Goal: Communication & Community: Answer question/provide support

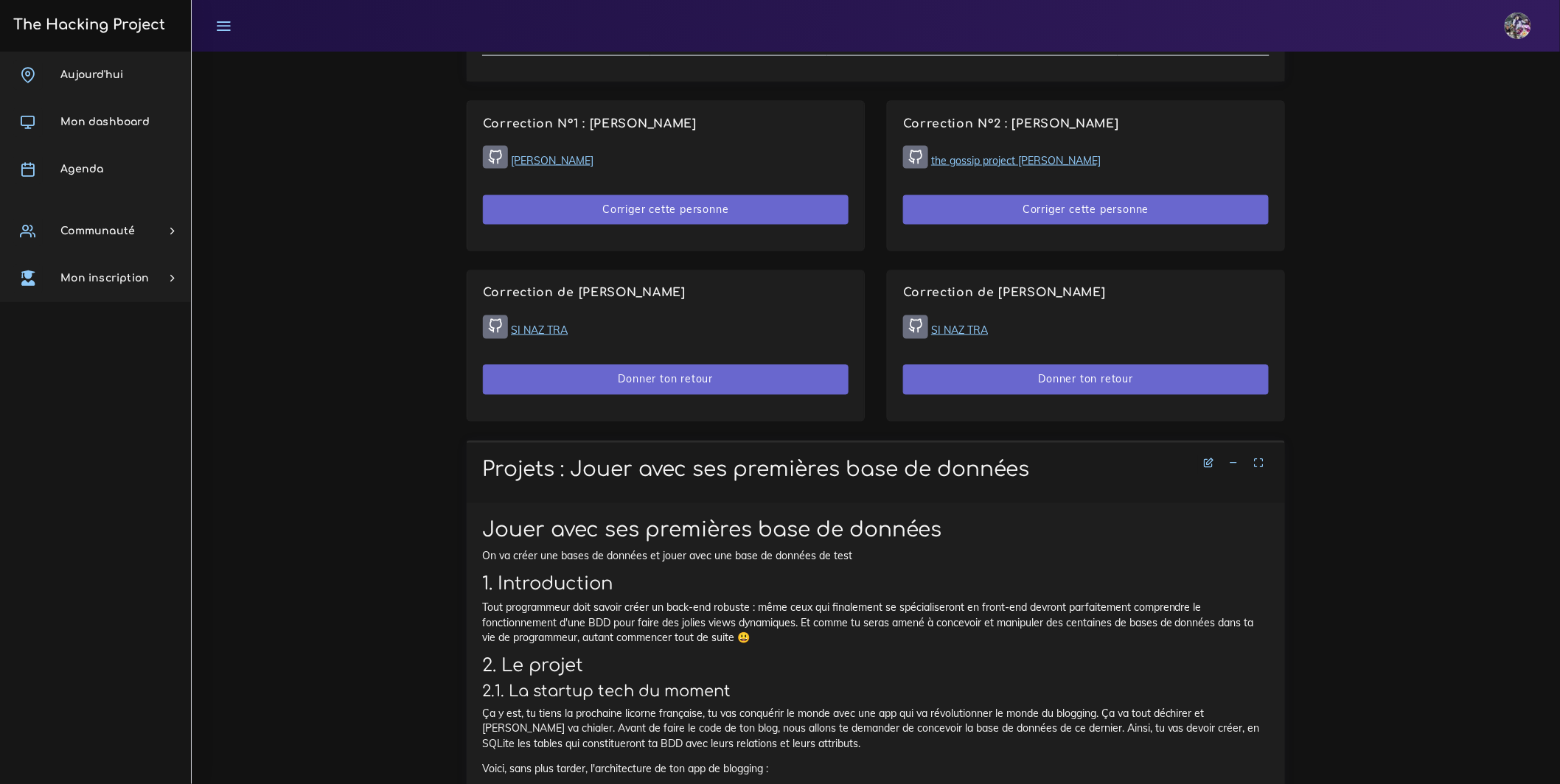
scroll to position [947, 0]
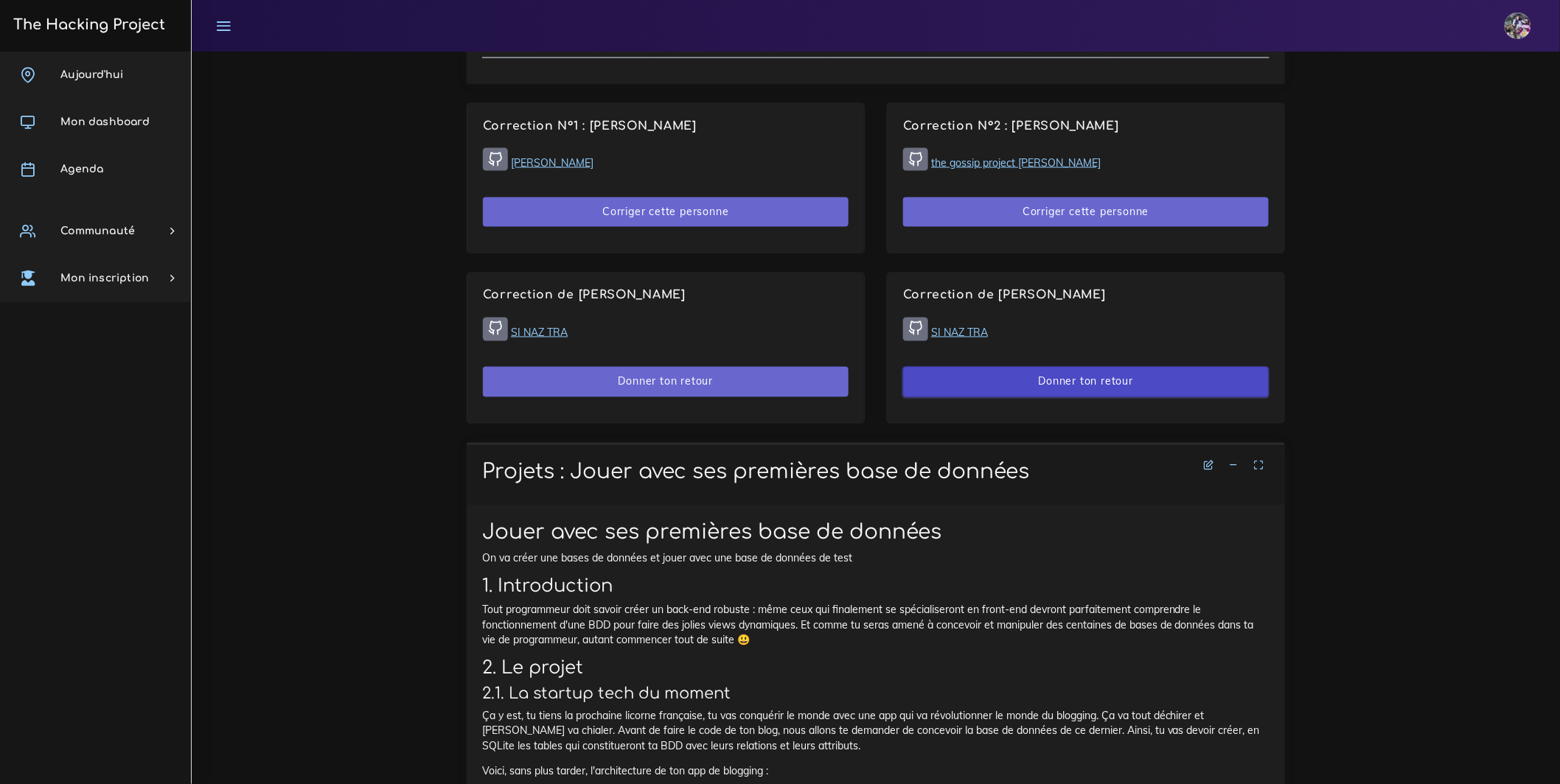
click at [1048, 397] on button "Donner ton retour" at bounding box center [1086, 382] width 366 height 30
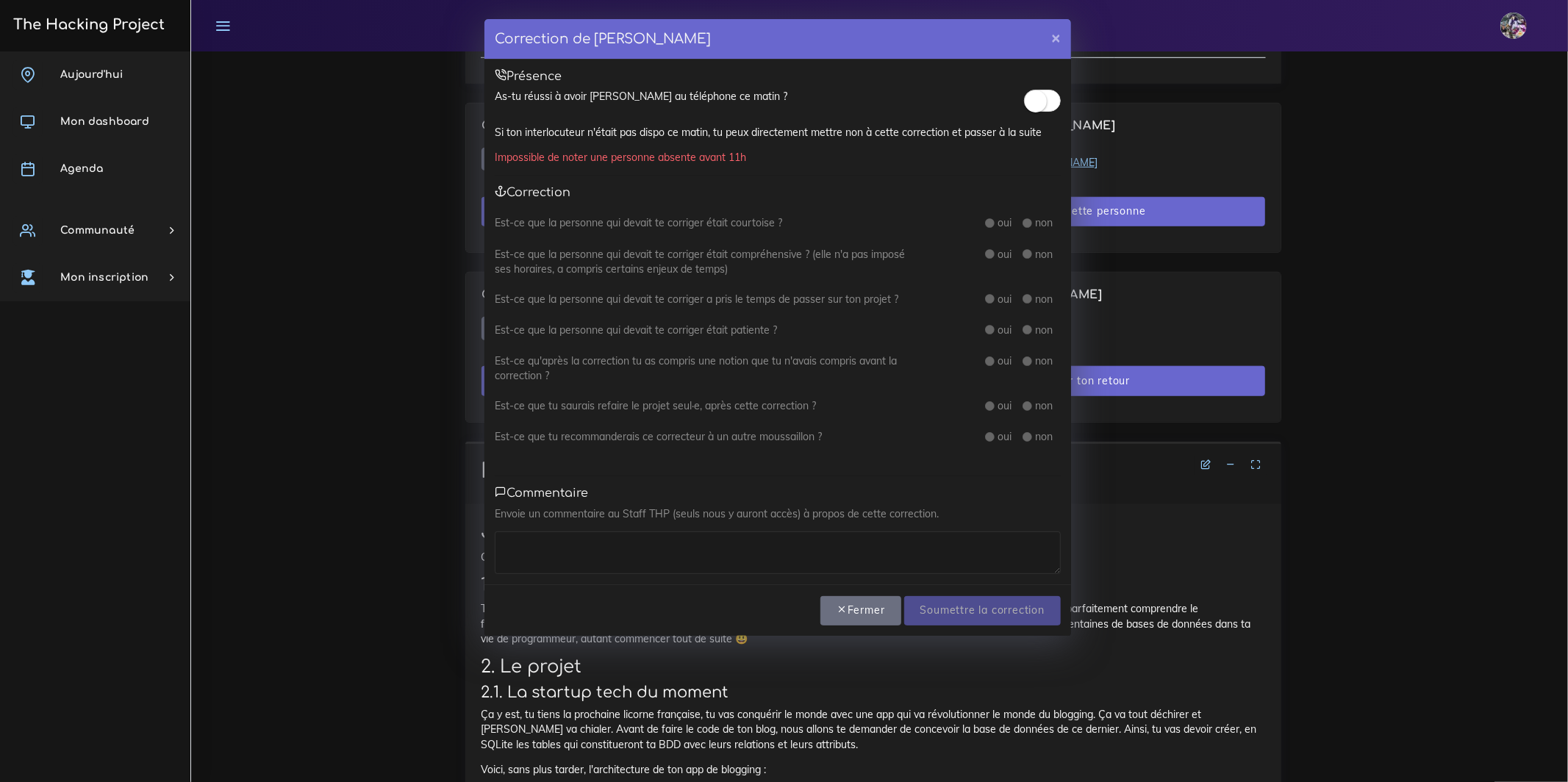
click at [1056, 95] on span at bounding box center [1043, 100] width 37 height 22
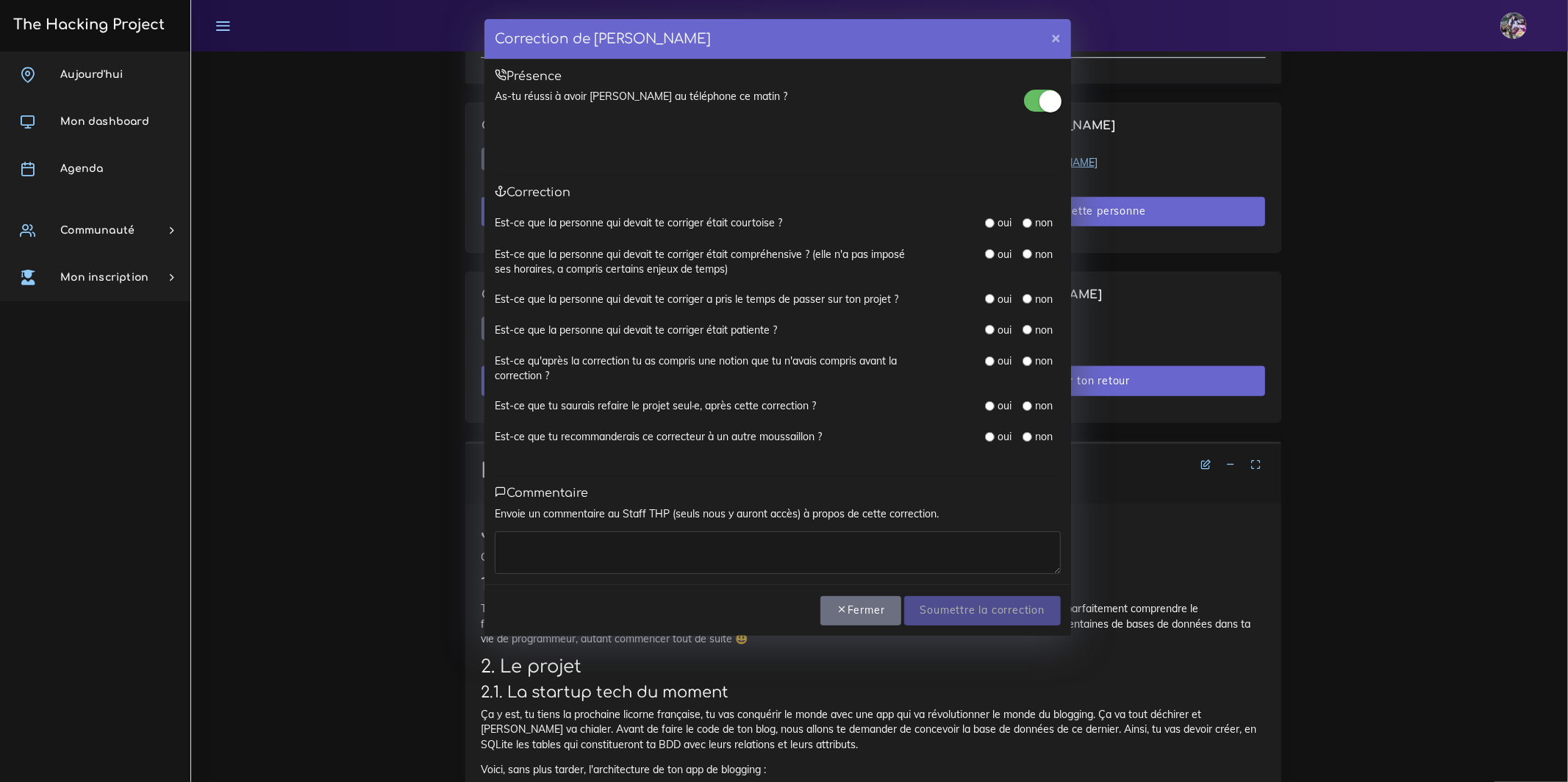
click at [991, 225] on input "radio" at bounding box center [990, 223] width 9 height 9
radio input "true"
click at [991, 259] on div "oui" at bounding box center [998, 254] width 27 height 15
click at [990, 258] on input "radio" at bounding box center [990, 254] width 9 height 9
radio input "true"
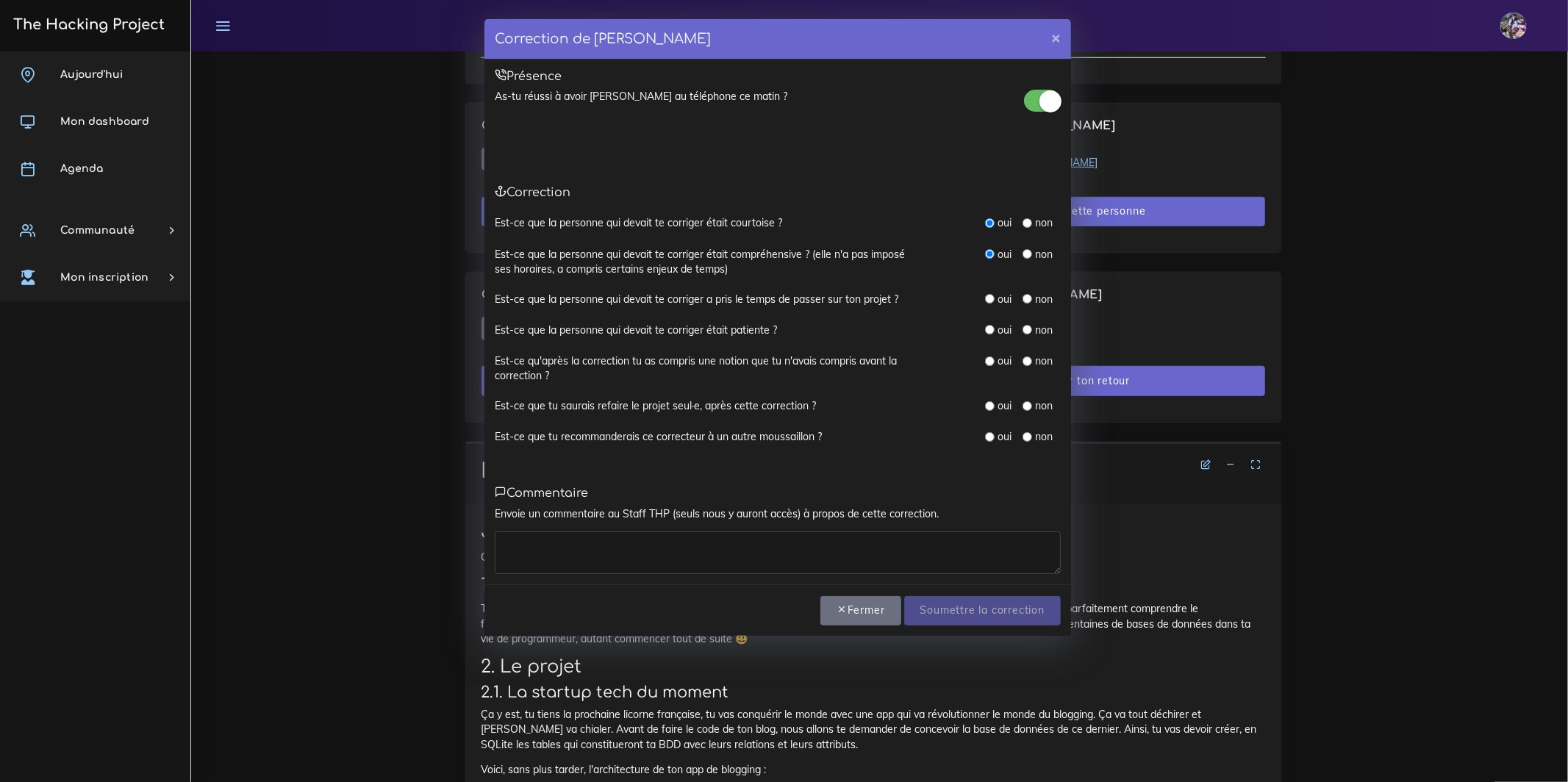
click at [991, 284] on div "Est-ce que la personne qui devait te corriger était compréhensive ? (elle n'a p…" at bounding box center [777, 269] width 566 height 44
click at [989, 311] on div "Est-ce que la personne qui devait te corriger a pris le temps de passer sur ton…" at bounding box center [777, 307] width 566 height 31
click at [991, 300] on input "radio" at bounding box center [990, 299] width 9 height 9
radio input "true"
click at [989, 330] on input "radio" at bounding box center [990, 330] width 9 height 9
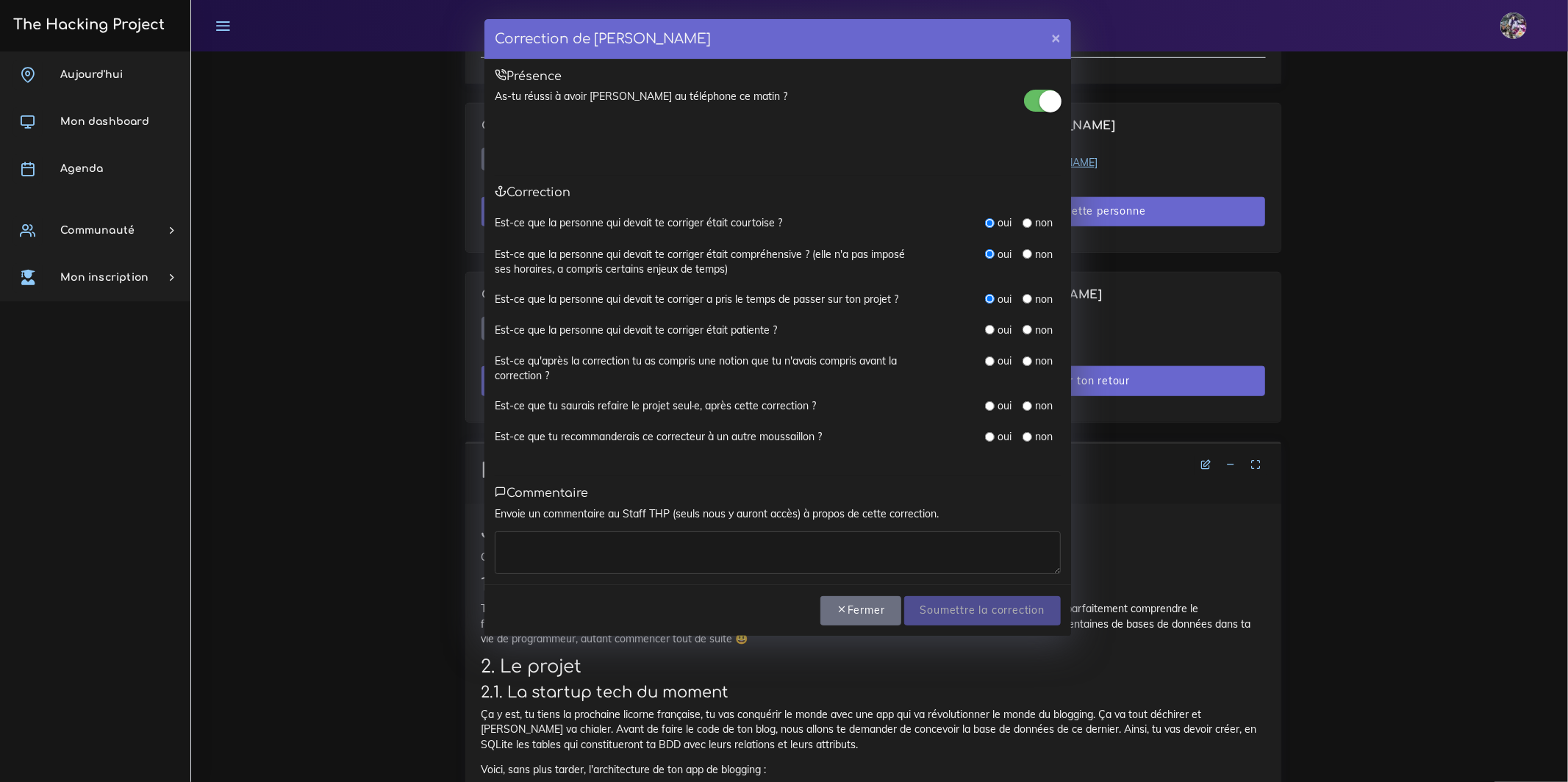
radio input "true"
click at [995, 365] on div "oui" at bounding box center [998, 360] width 27 height 15
click at [988, 363] on input "radio" at bounding box center [990, 361] width 9 height 9
radio input "true"
click at [991, 404] on input "radio" at bounding box center [990, 406] width 9 height 9
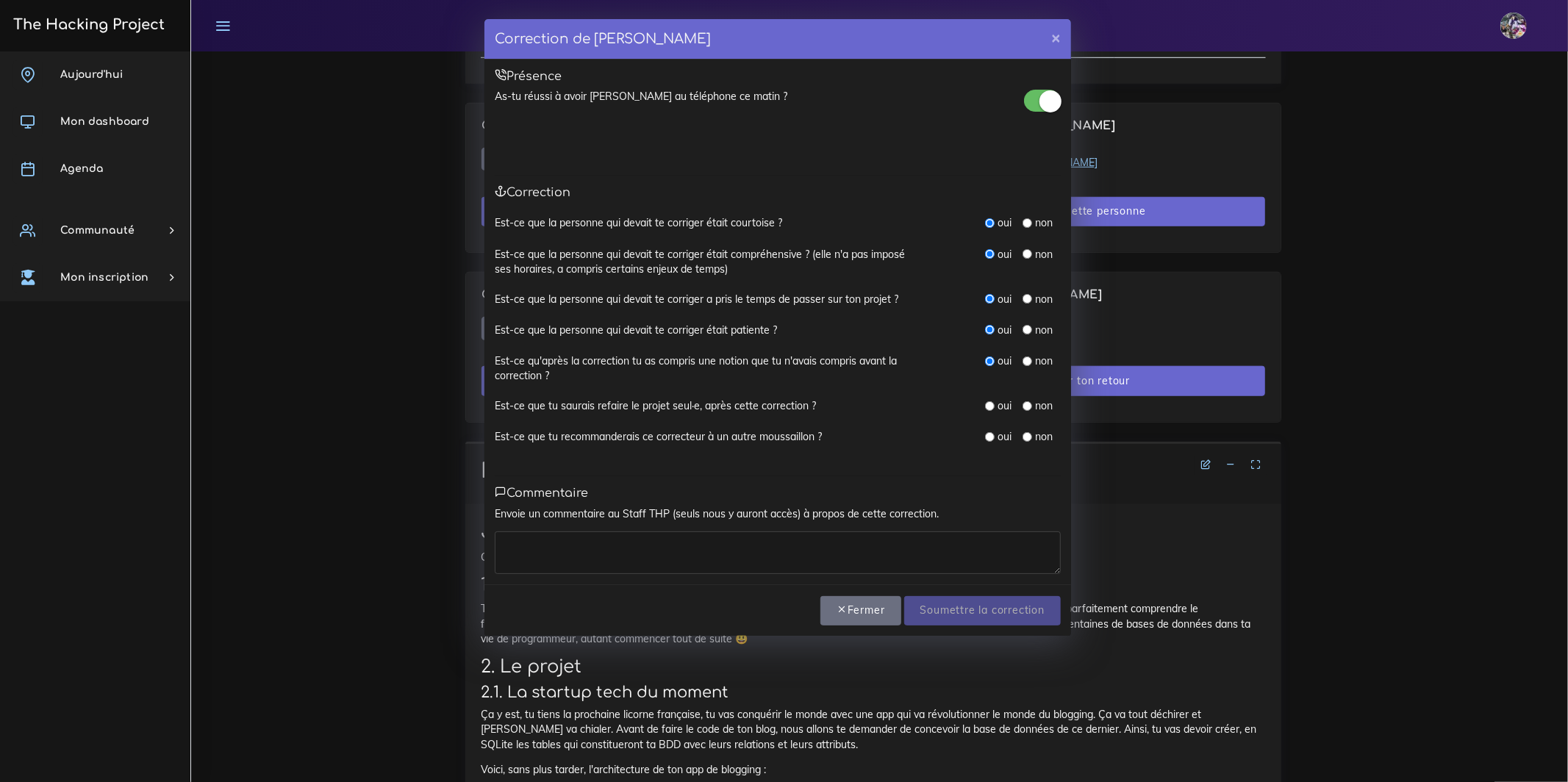
radio input "true"
click at [990, 439] on input "radio" at bounding box center [990, 437] width 9 height 9
radio input "true"
click at [948, 537] on textarea at bounding box center [777, 553] width 566 height 43
type textarea "Un vrai bon correcteur bien pédagogue! toujours un plaisir!"
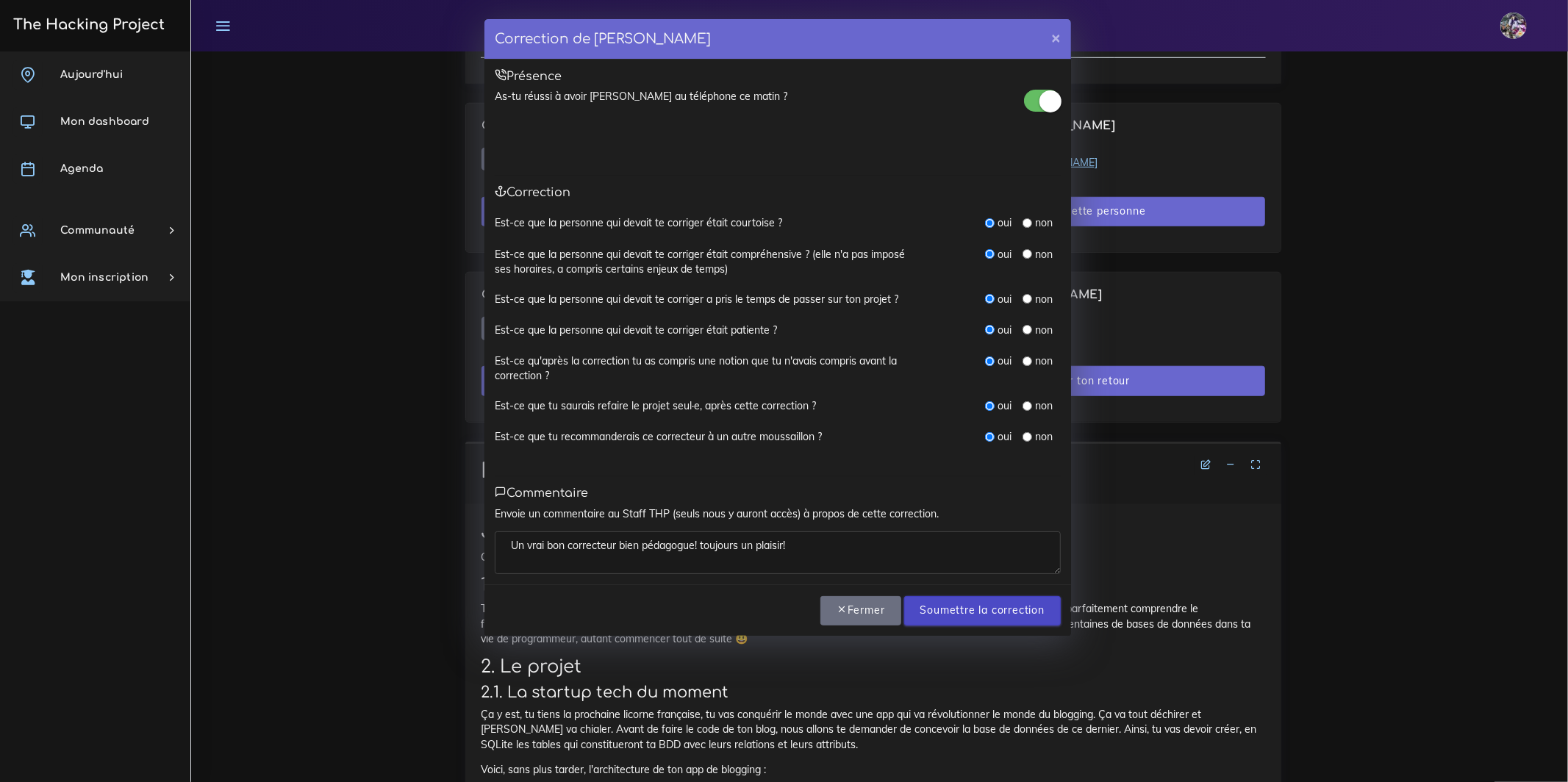
click at [971, 611] on input "Soumettre la correction" at bounding box center [982, 611] width 156 height 30
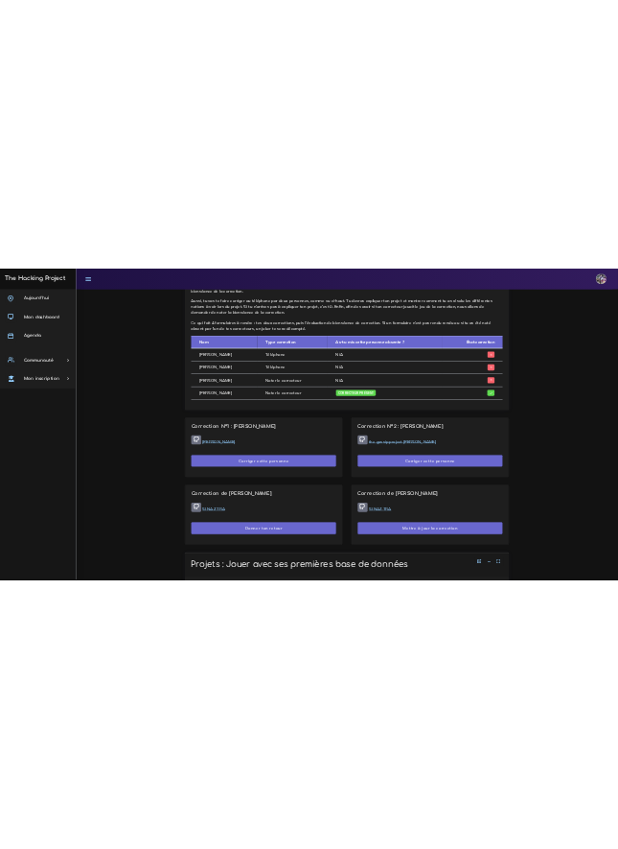
scroll to position [876, 0]
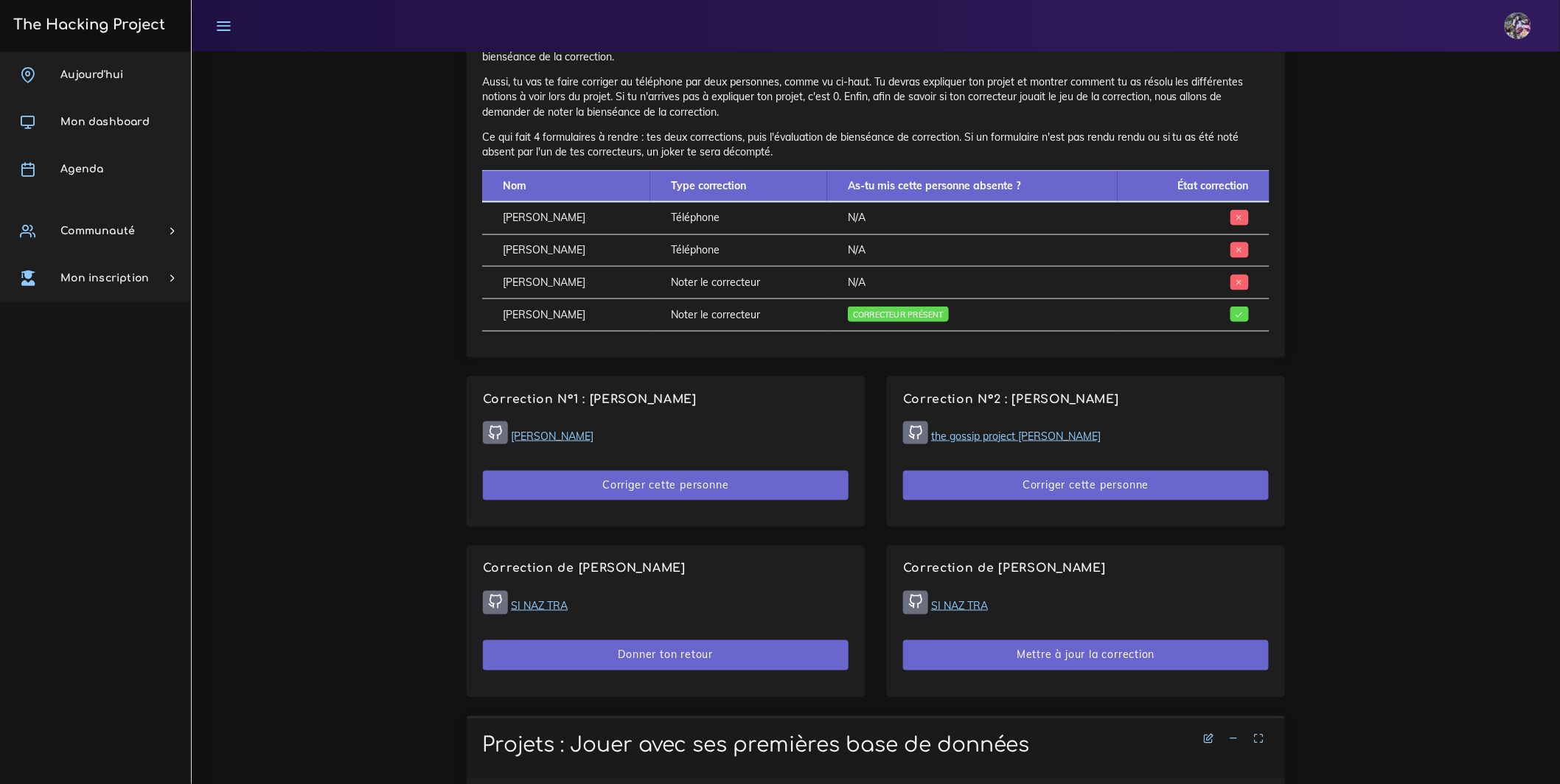
click at [1021, 377] on div "Corrections du jour Voici comment les corrections vont se passer. Tu vas devoir…" at bounding box center [876, 155] width 840 height 443
click at [529, 443] on link "Sinatra" at bounding box center [551, 436] width 82 height 13
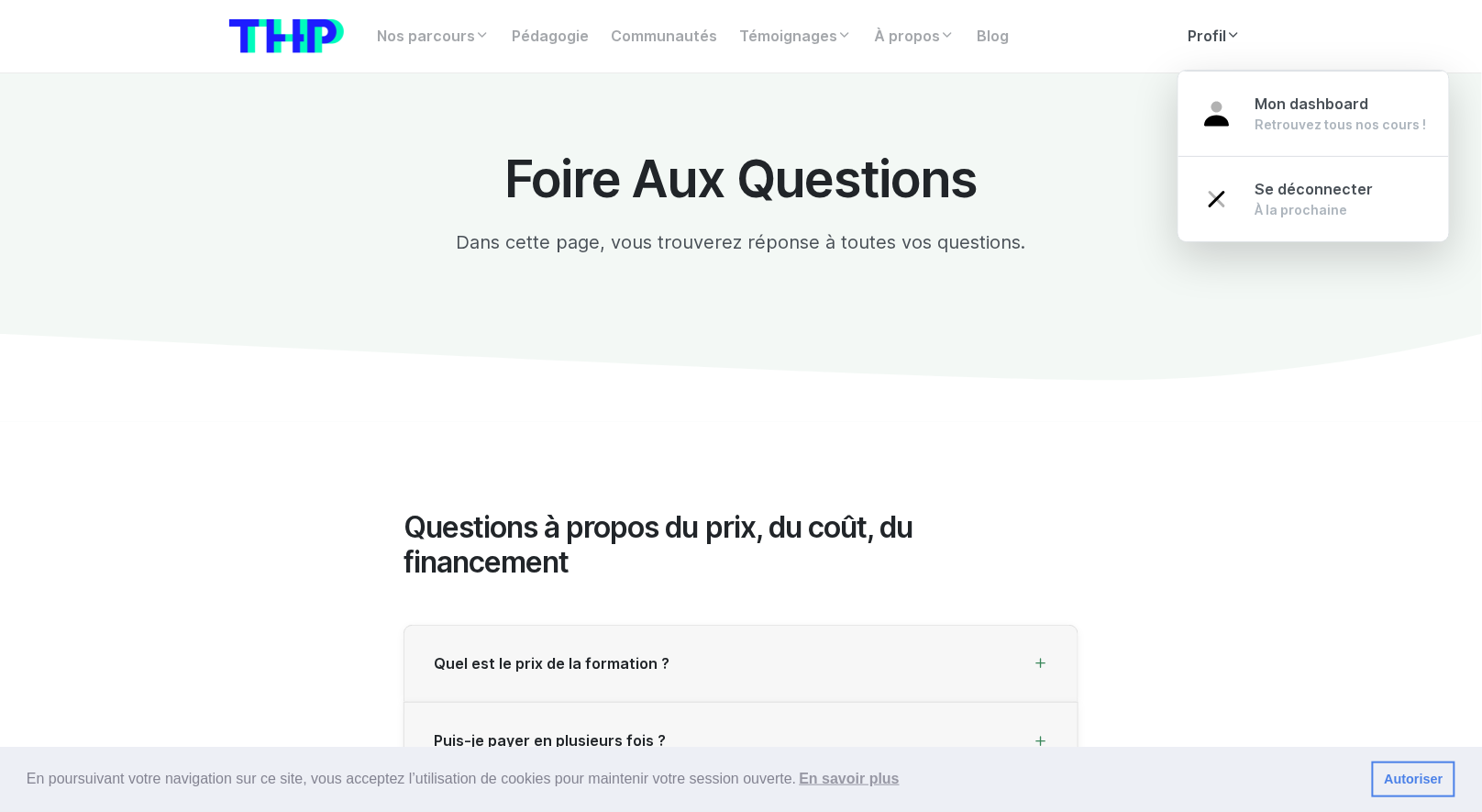
click at [607, 44] on link "Profil" at bounding box center [1215, 36] width 76 height 36
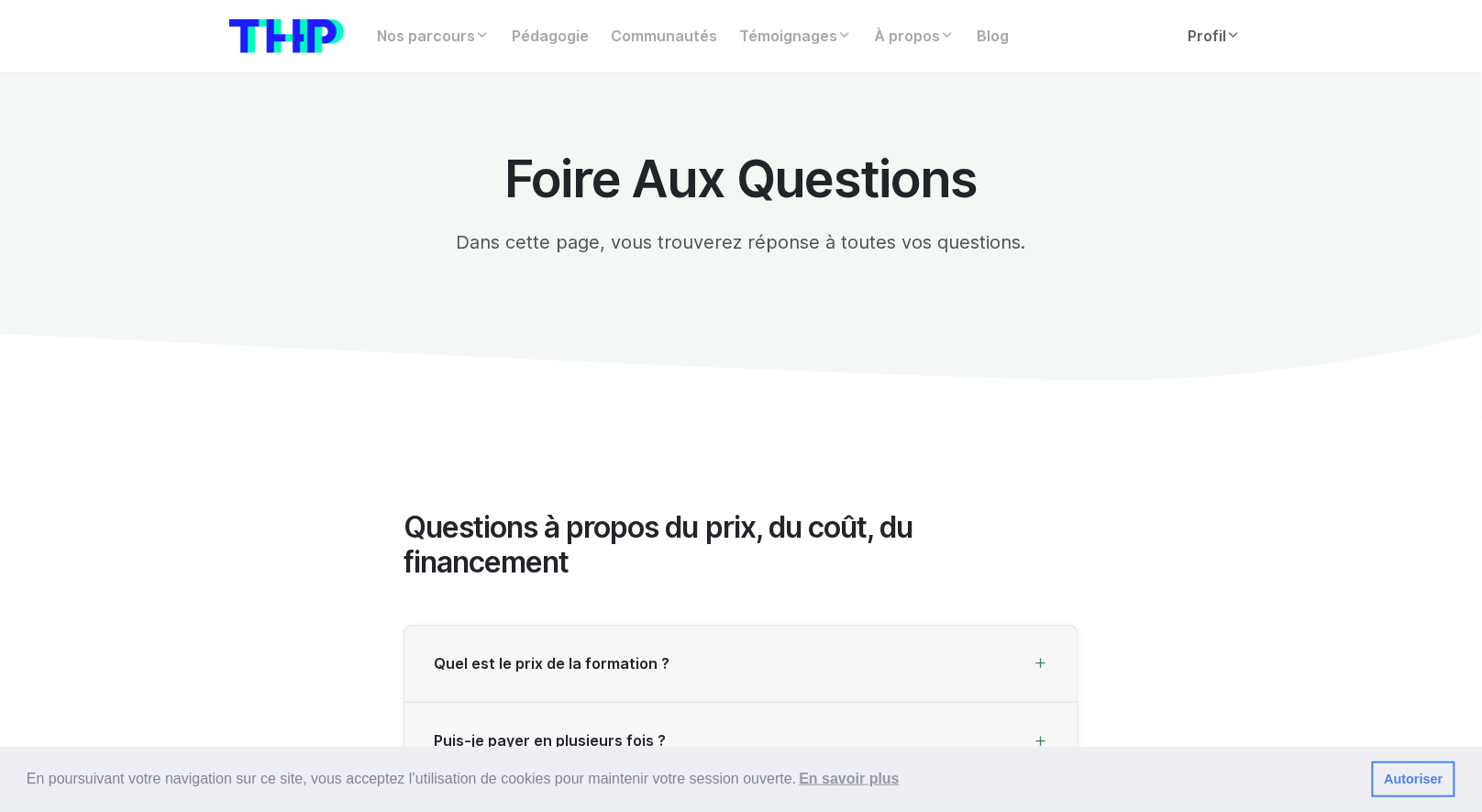
click at [607, 55] on link "Profil" at bounding box center [1215, 36] width 76 height 36
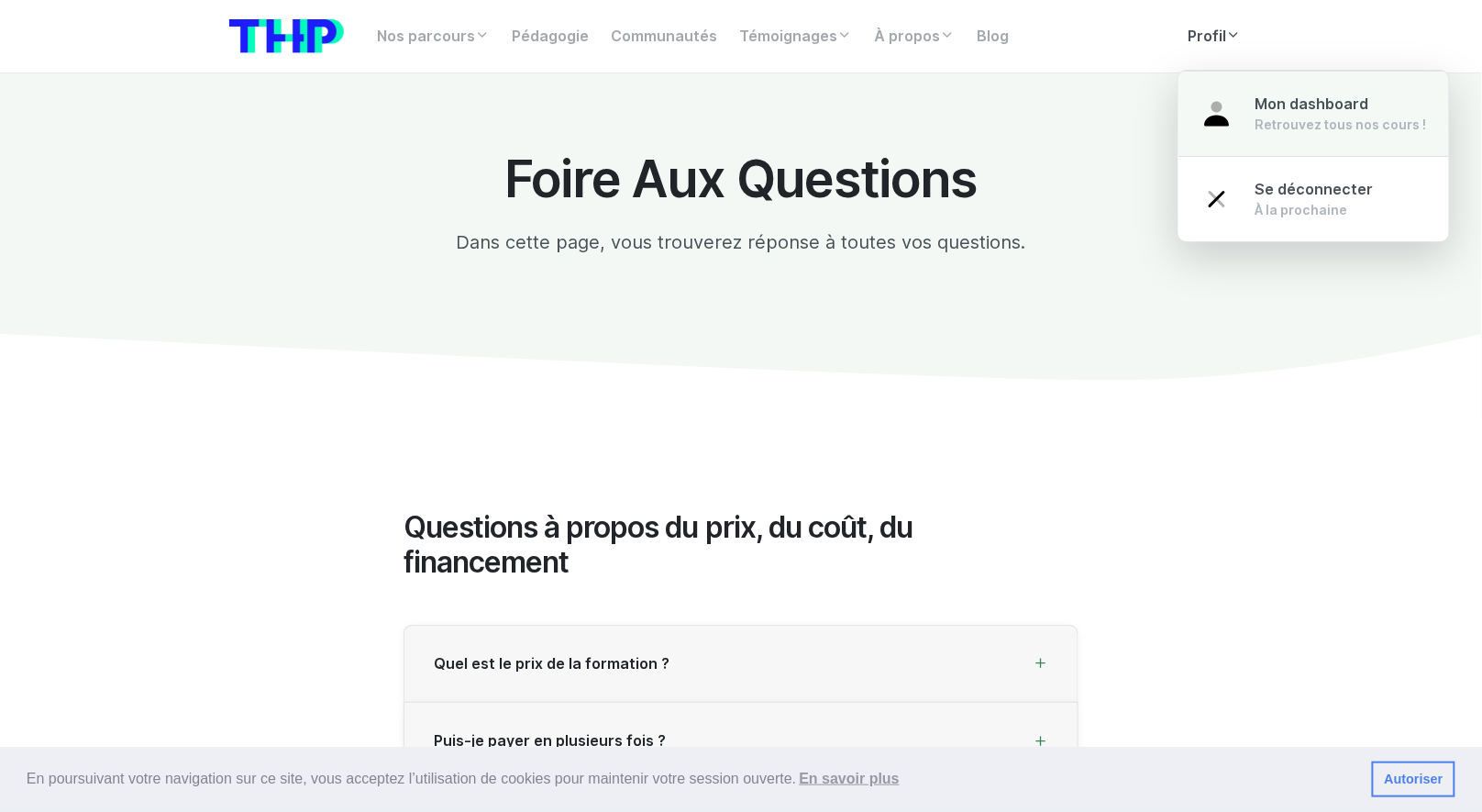
click at [607, 83] on link "Mon dashboard Retrouvez tous nos cours !" at bounding box center [1314, 114] width 271 height 86
click at [607, 99] on span "Mon dashboard" at bounding box center [1313, 104] width 114 height 17
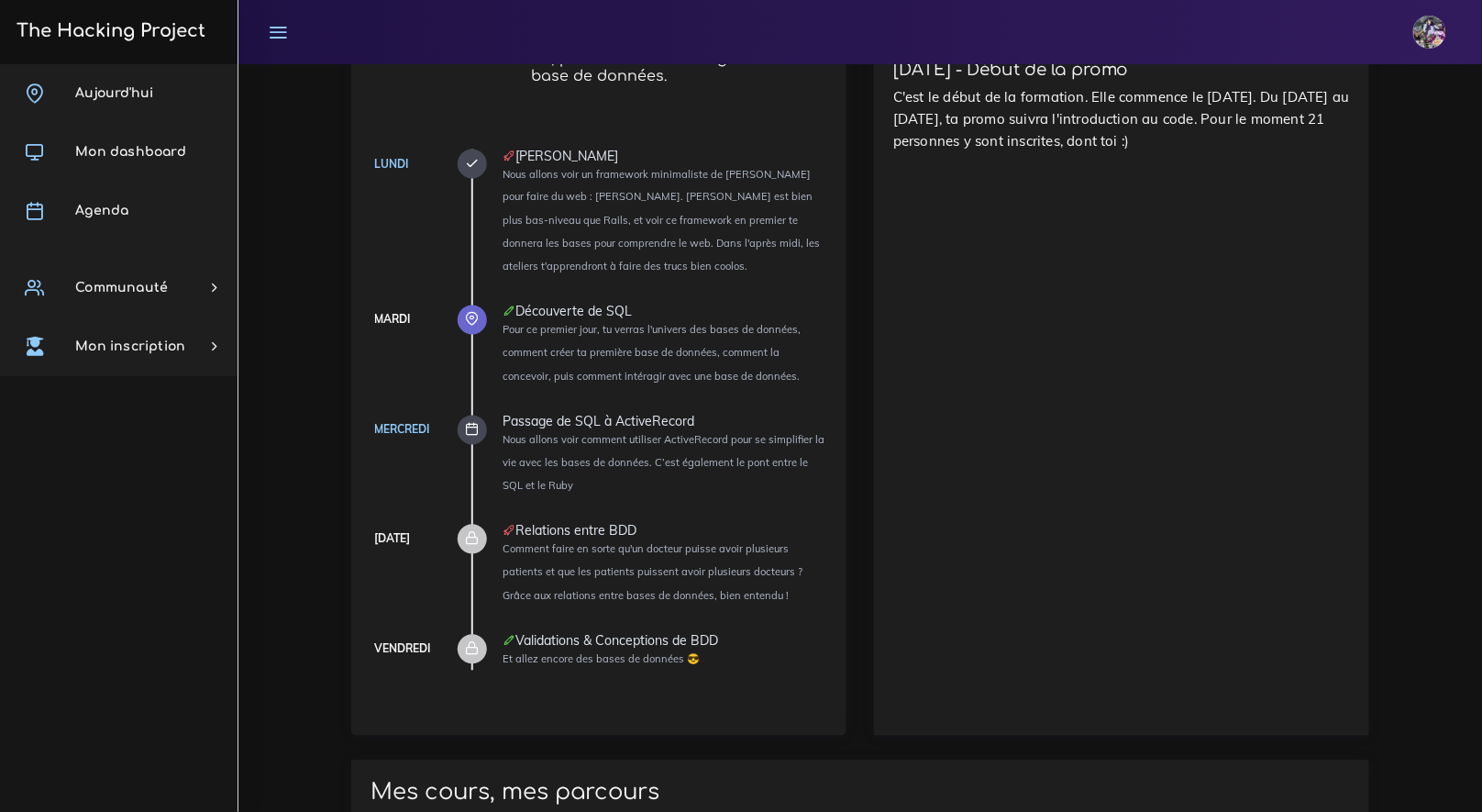
scroll to position [1016, 0]
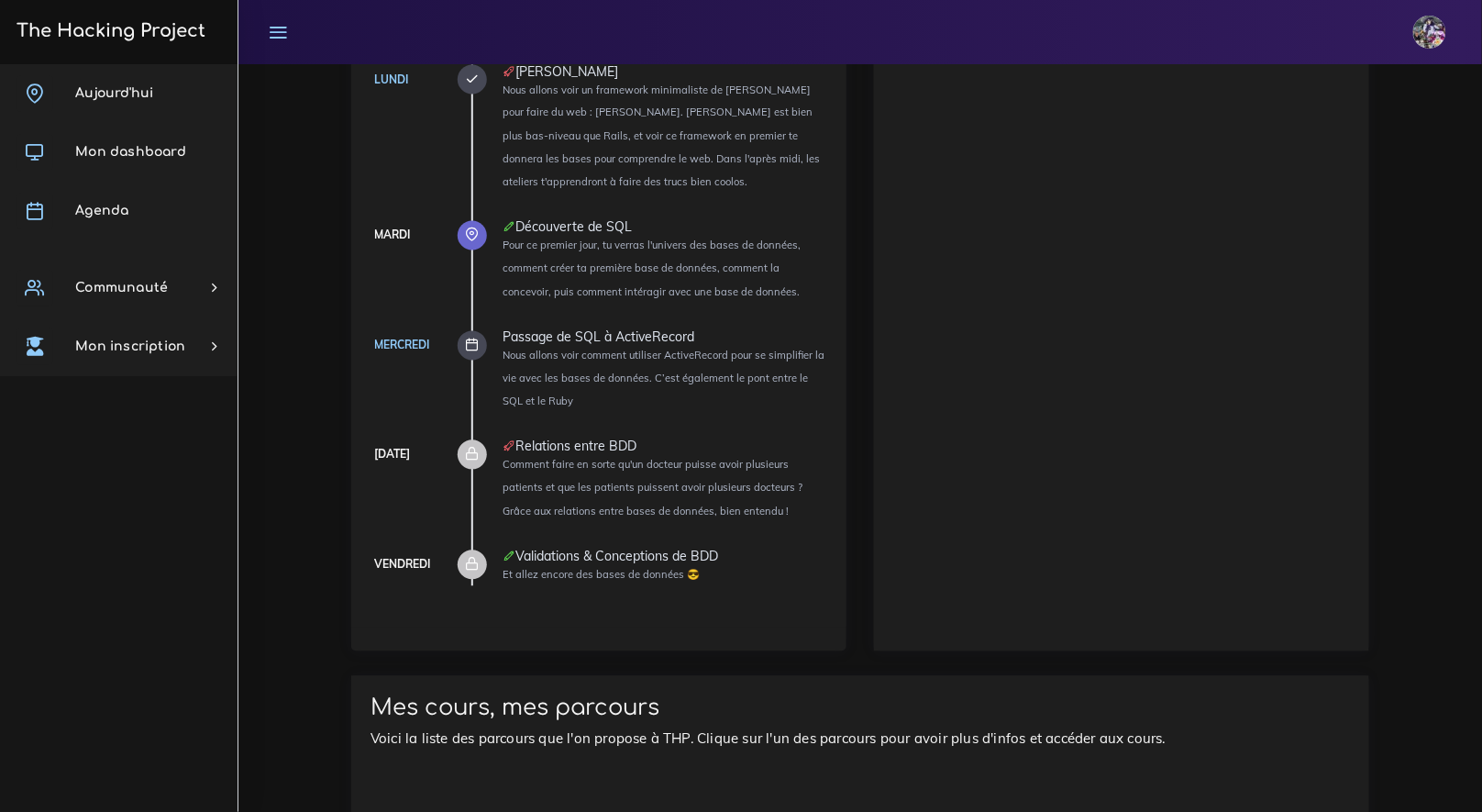
click at [100, 86] on span "Aujourd'hui" at bounding box center [115, 93] width 78 height 13
click at [101, 86] on span "Aujourd'hui" at bounding box center [115, 93] width 78 height 13
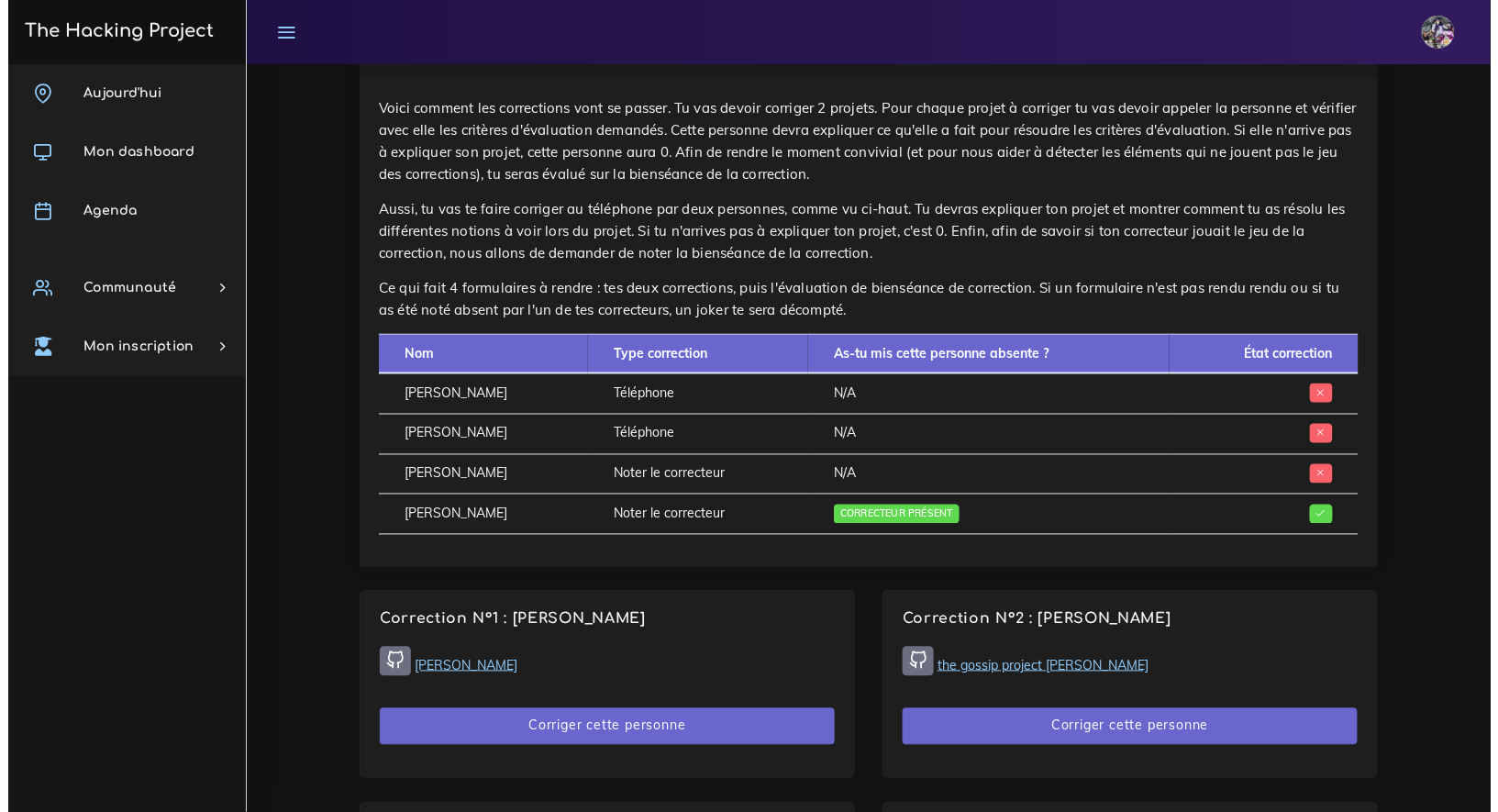
scroll to position [747, 0]
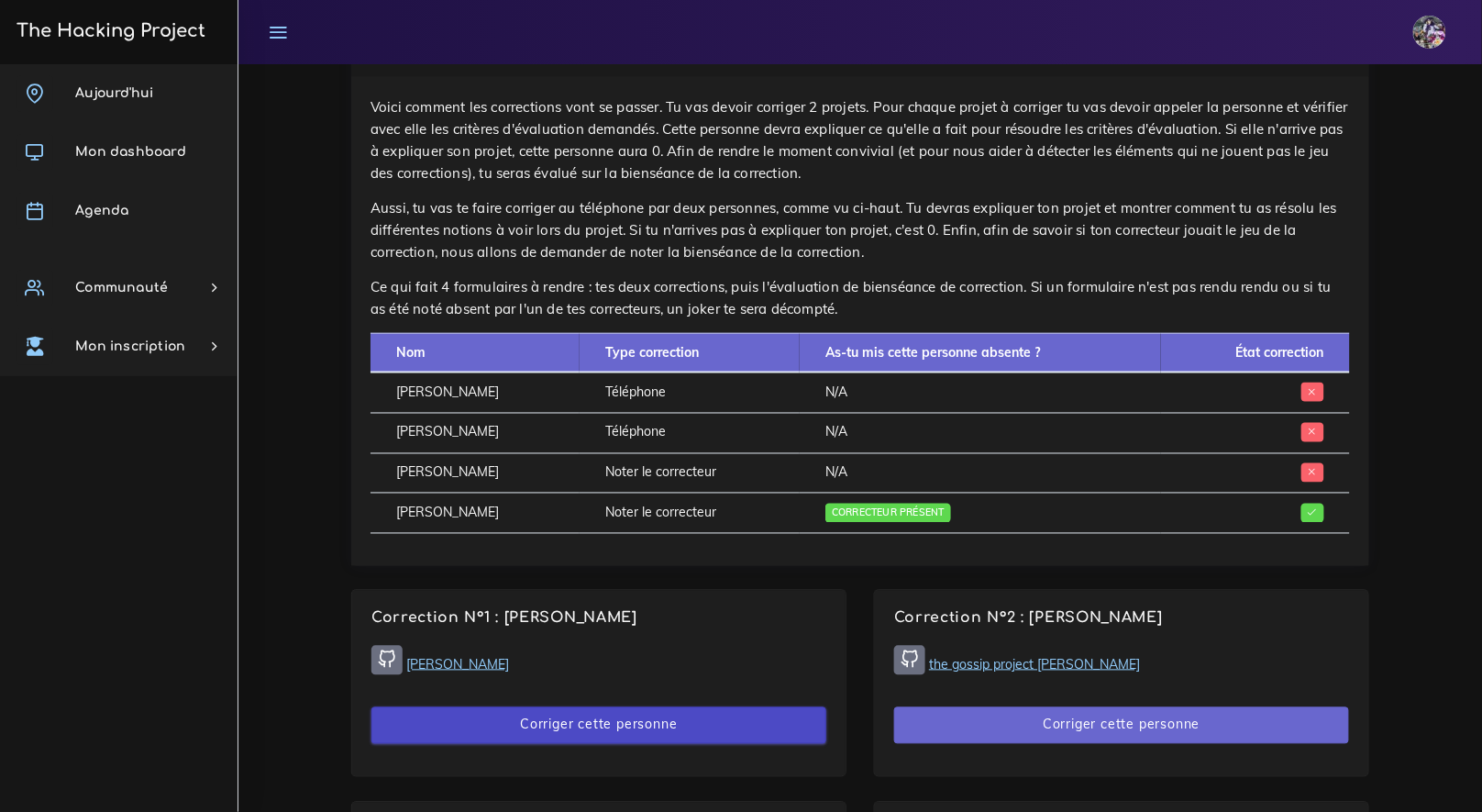
click at [608, 722] on button "Corriger cette personne" at bounding box center [599, 725] width 455 height 37
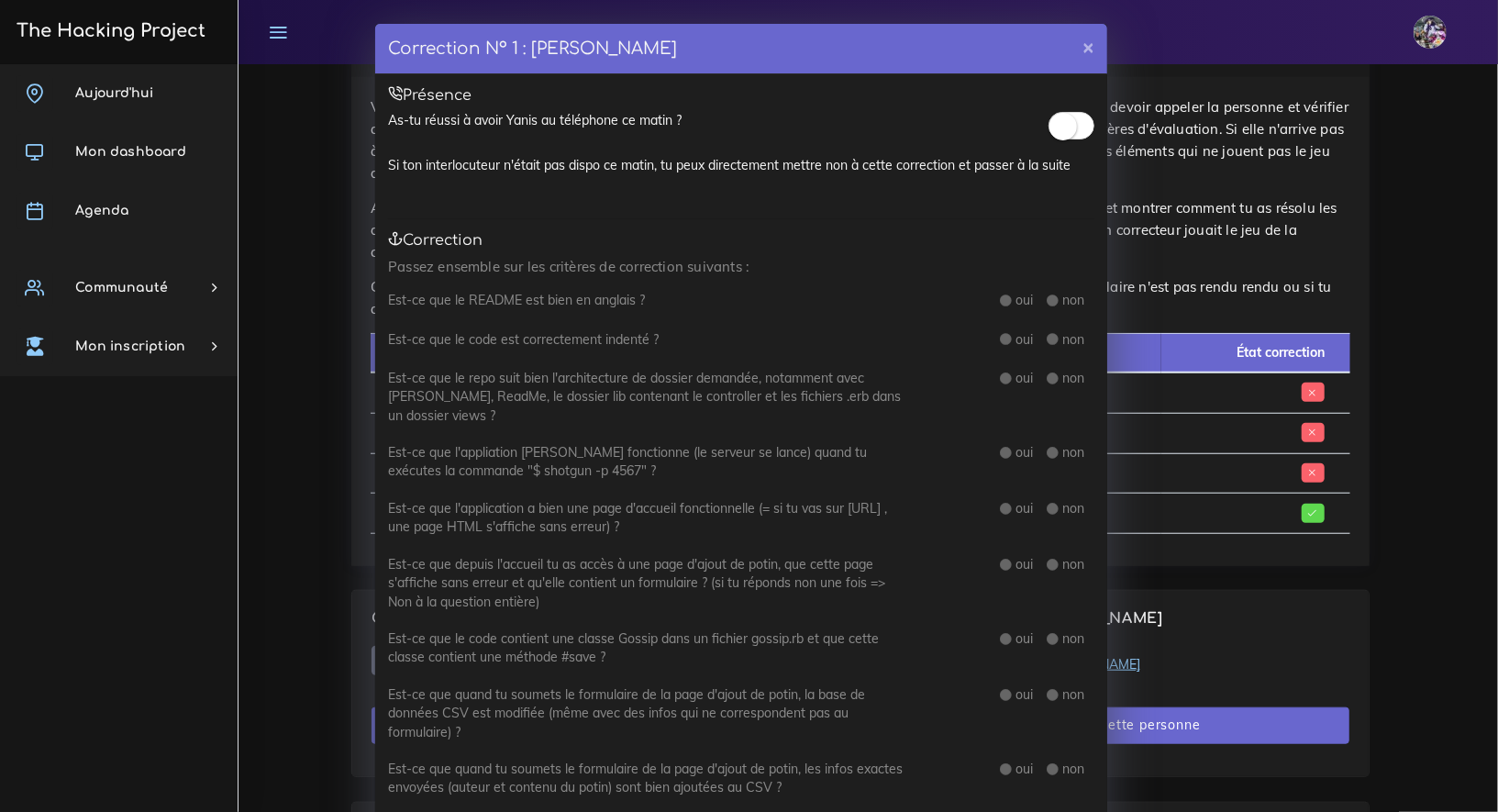
click at [1067, 133] on span at bounding box center [1071, 125] width 46 height 28
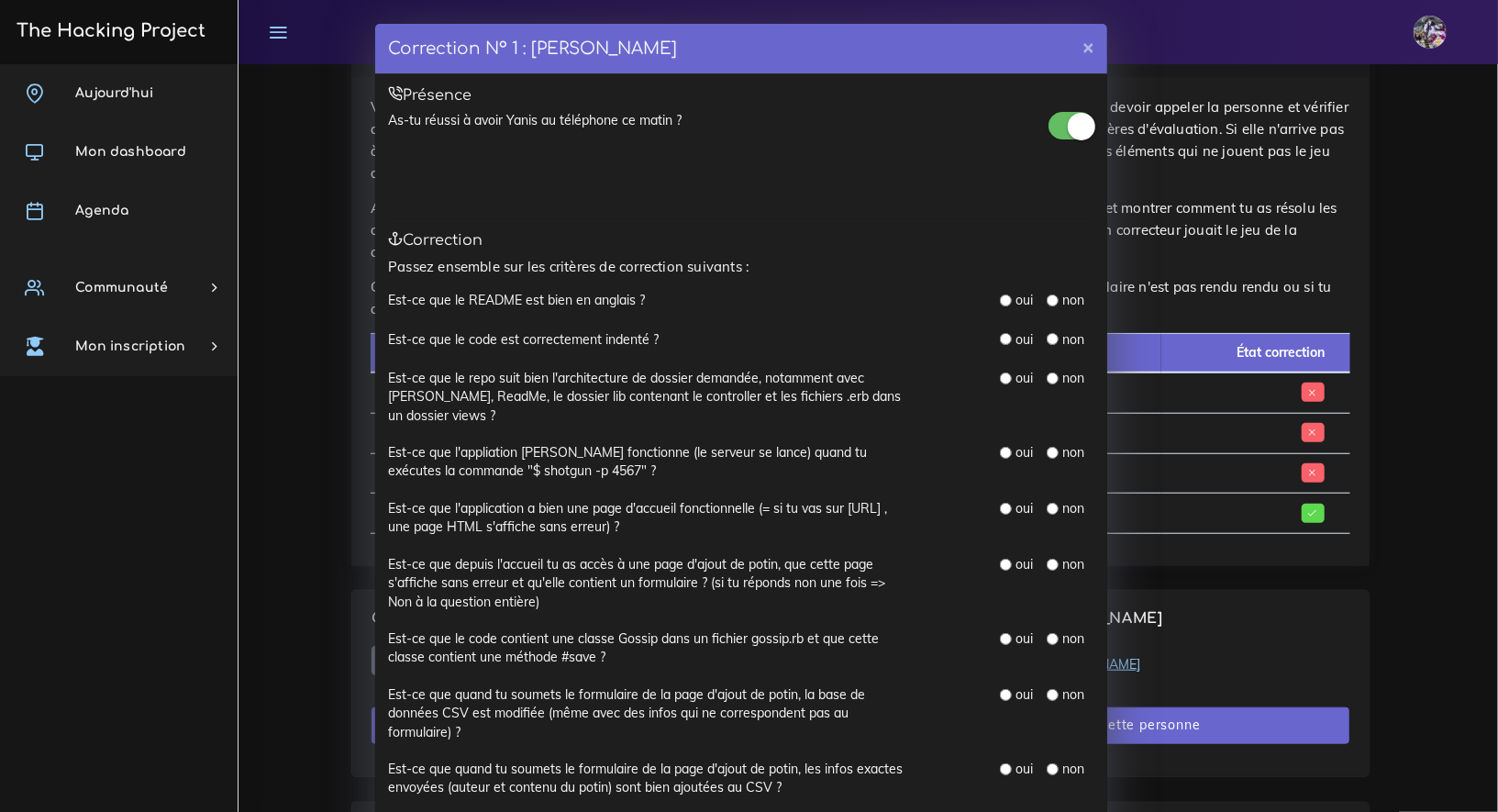
click at [1000, 296] on input "radio" at bounding box center [1005, 300] width 11 height 11
radio input "true"
click at [1000, 342] on input "radio" at bounding box center [1005, 339] width 11 height 11
radio input "true"
click at [1000, 383] on div "oui" at bounding box center [1016, 377] width 33 height 18
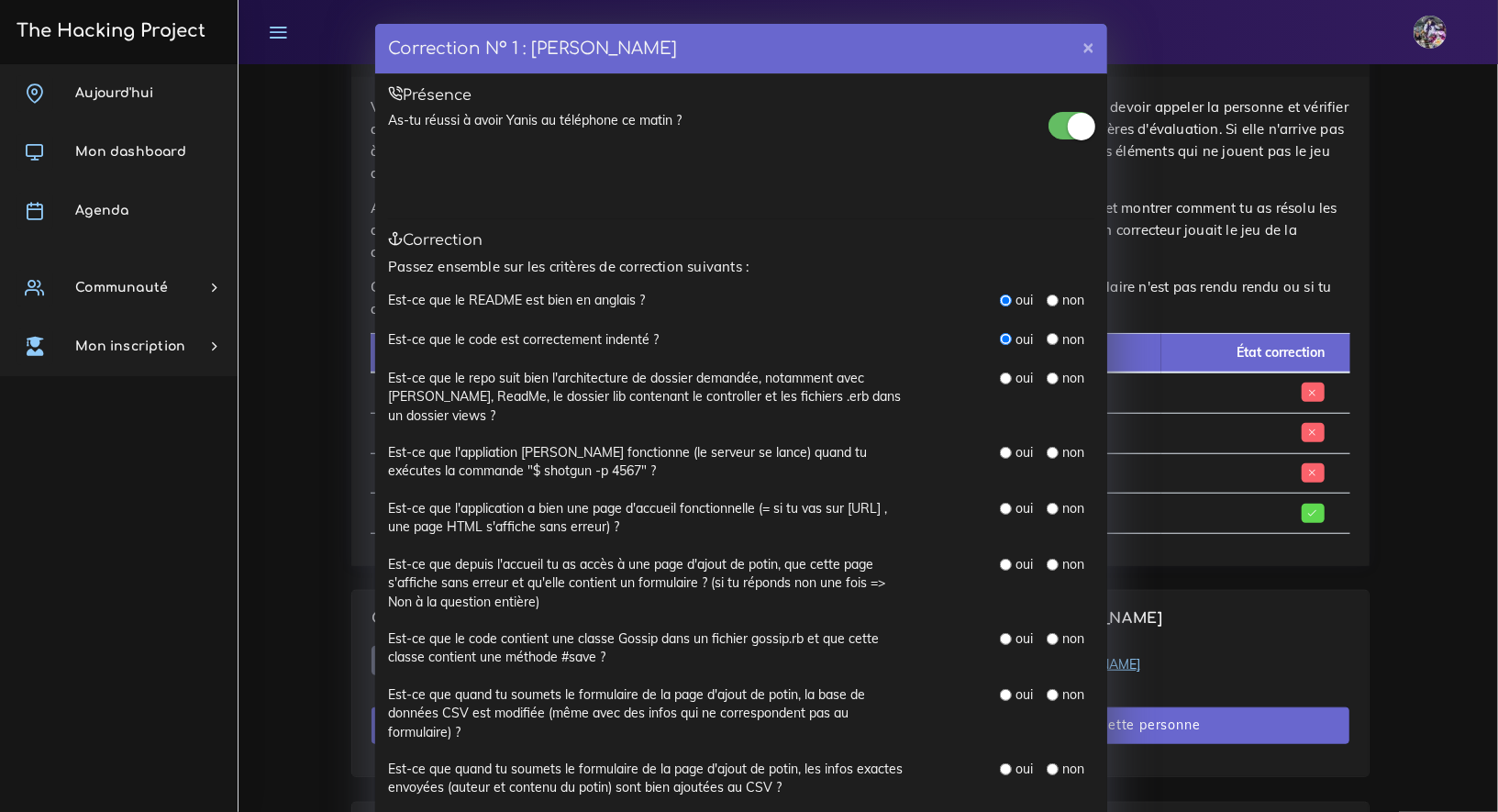
click at [1000, 381] on input "radio" at bounding box center [1005, 378] width 11 height 11
radio input "true"
click at [1000, 450] on input "radio" at bounding box center [1005, 452] width 11 height 11
radio input "true"
click at [1000, 450] on input "radio" at bounding box center [1005, 452] width 11 height 11
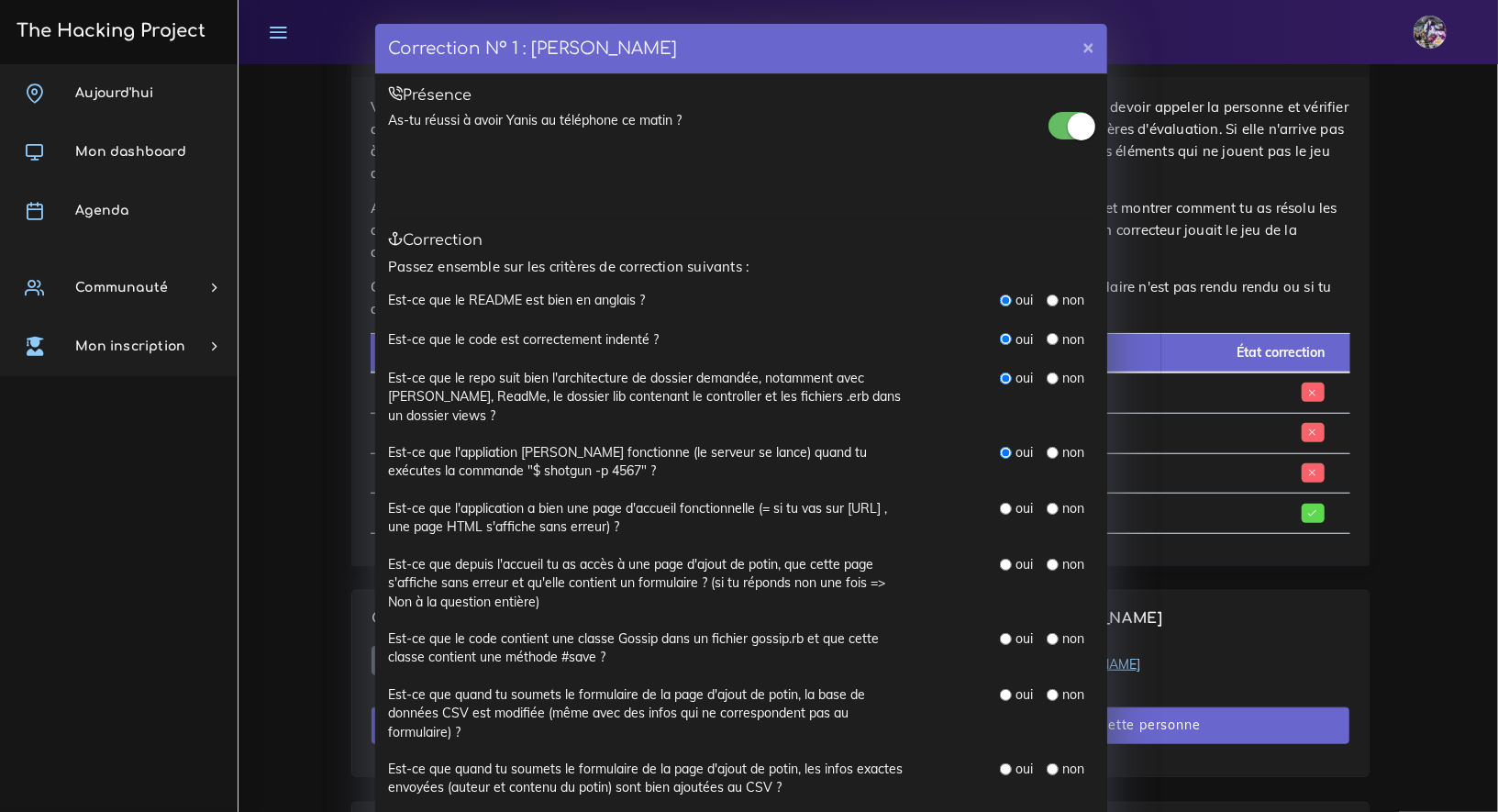
click at [1000, 507] on input "radio" at bounding box center [1005, 508] width 11 height 11
radio input "true"
click at [1001, 562] on input "radio" at bounding box center [1005, 564] width 11 height 11
radio input "true"
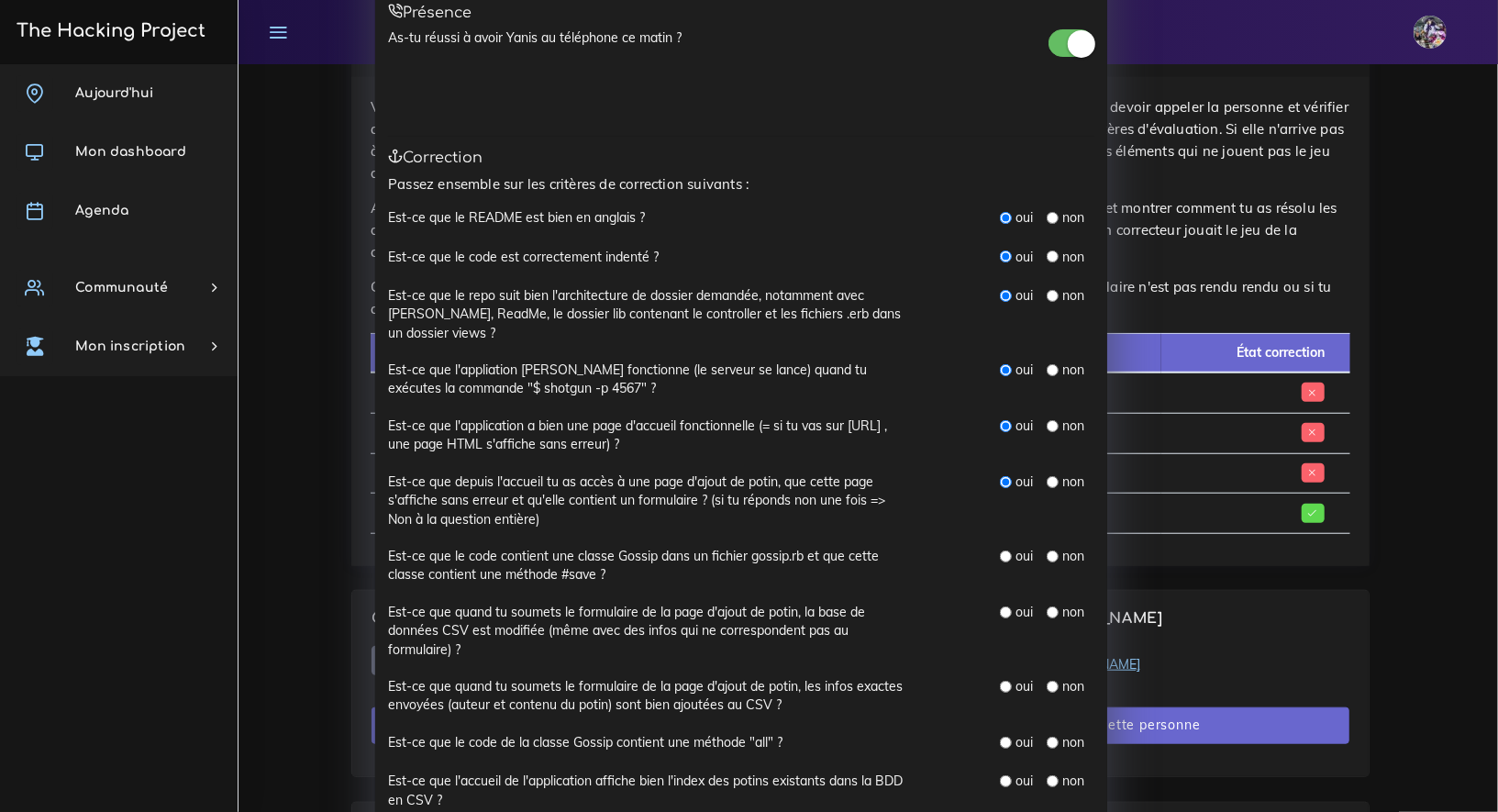
scroll to position [107, 0]
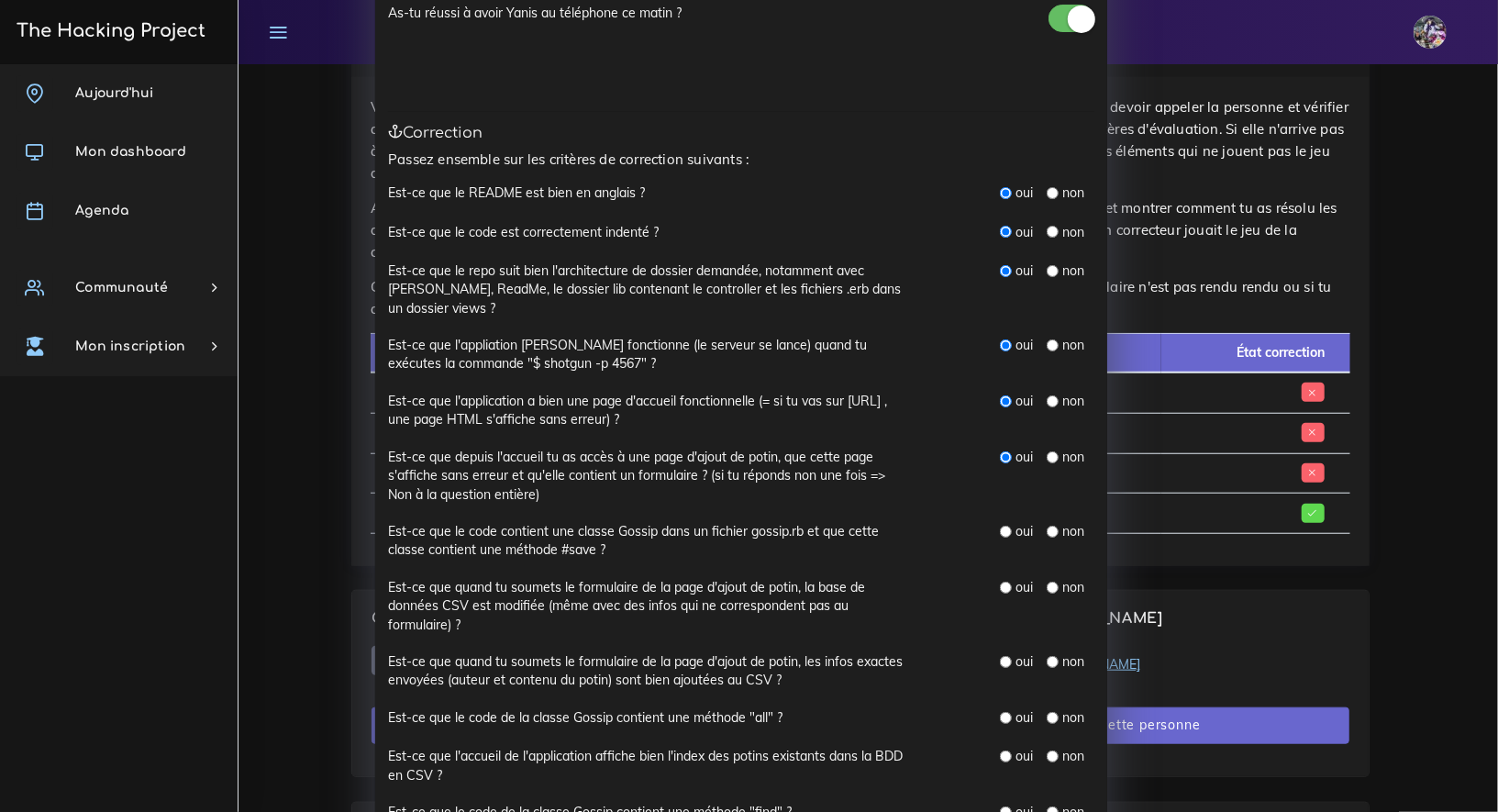
click at [1004, 530] on div "oui" at bounding box center [1016, 531] width 33 height 18
click at [1003, 530] on input "radio" at bounding box center [1005, 531] width 11 height 11
radio input "true"
click at [1000, 586] on input "radio" at bounding box center [1005, 587] width 11 height 11
radio input "true"
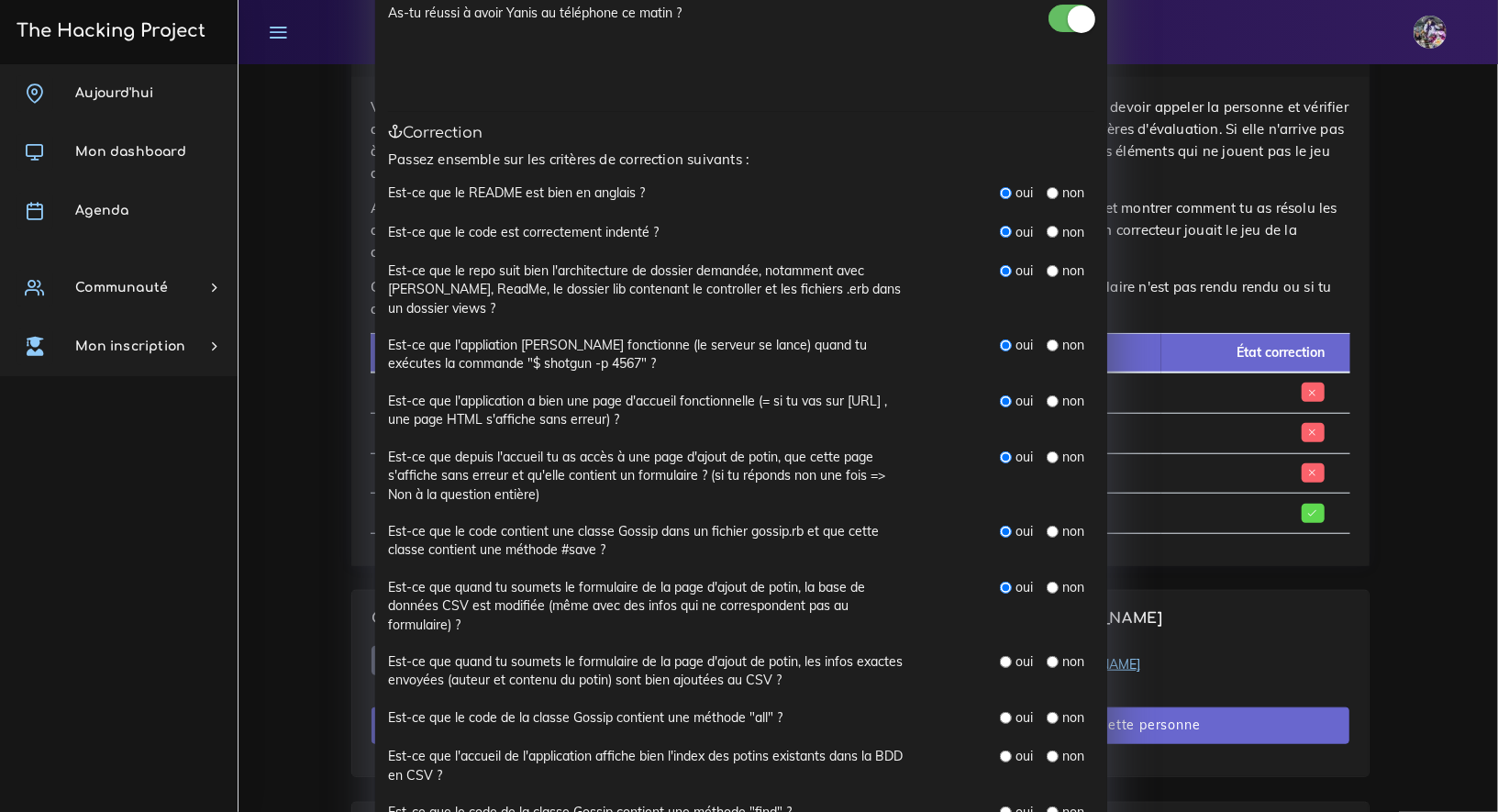
click at [1000, 661] on input "radio" at bounding box center [1005, 662] width 11 height 11
radio input "true"
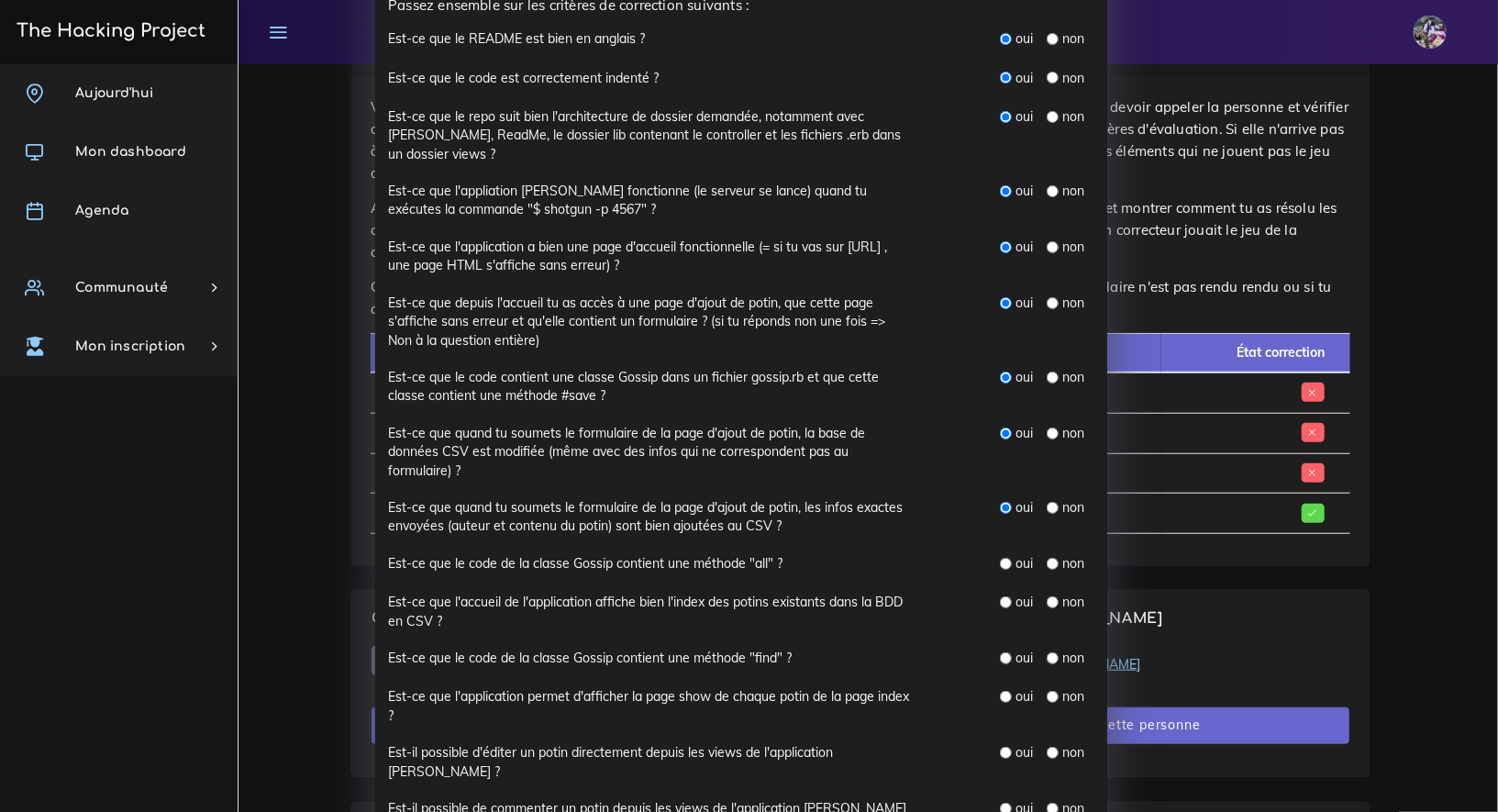
scroll to position [277, 0]
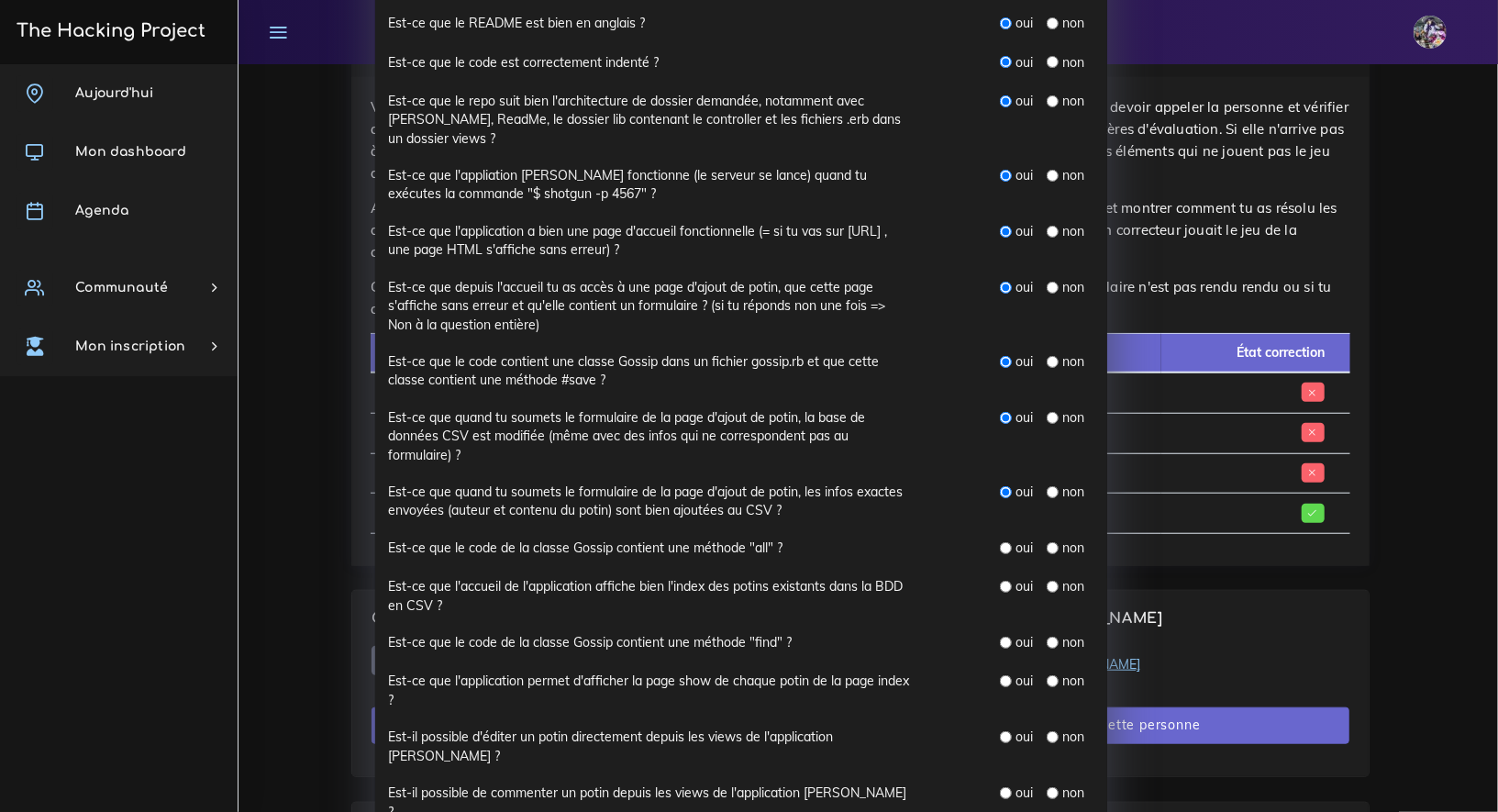
click at [1000, 546] on input "radio" at bounding box center [1005, 548] width 11 height 11
radio input "true"
click at [1000, 590] on input "radio" at bounding box center [1005, 586] width 11 height 11
radio input "true"
click at [1000, 590] on div "oui" at bounding box center [1016, 585] width 33 height 18
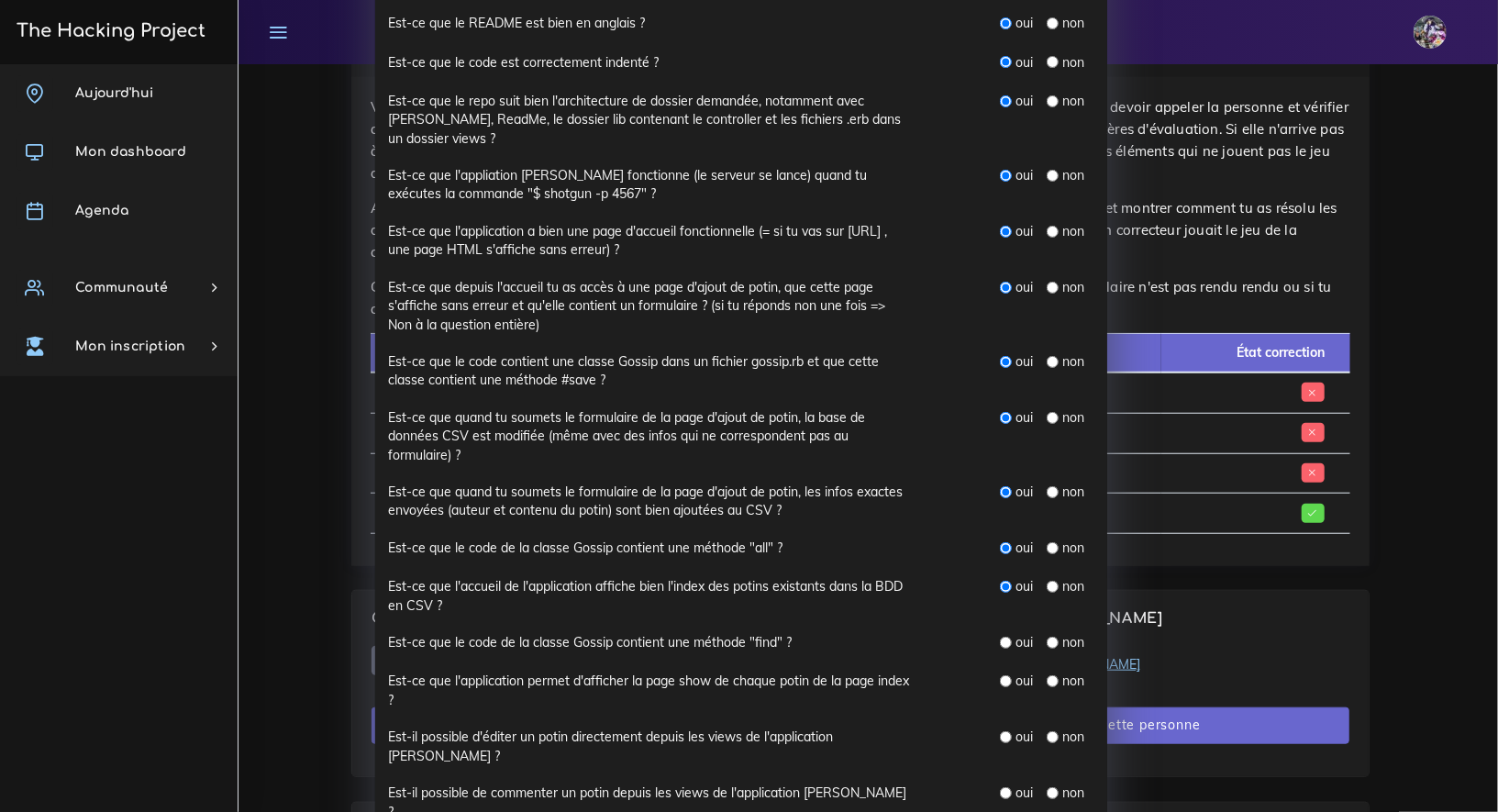
click at [1000, 637] on input "radio" at bounding box center [1005, 642] width 11 height 11
radio input "true"
click at [1000, 678] on input "radio" at bounding box center [1005, 681] width 11 height 11
radio input "true"
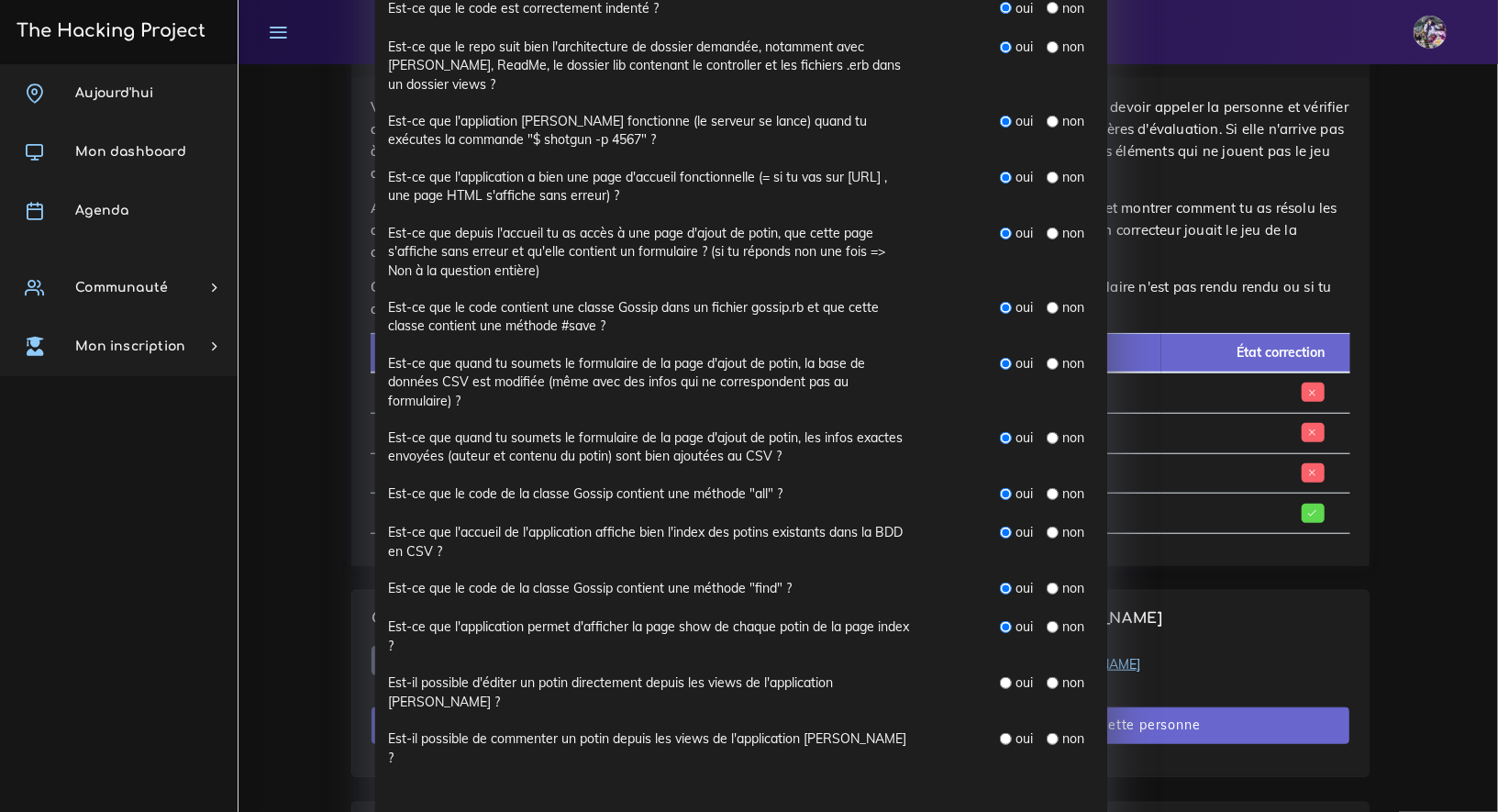
scroll to position [353, 0]
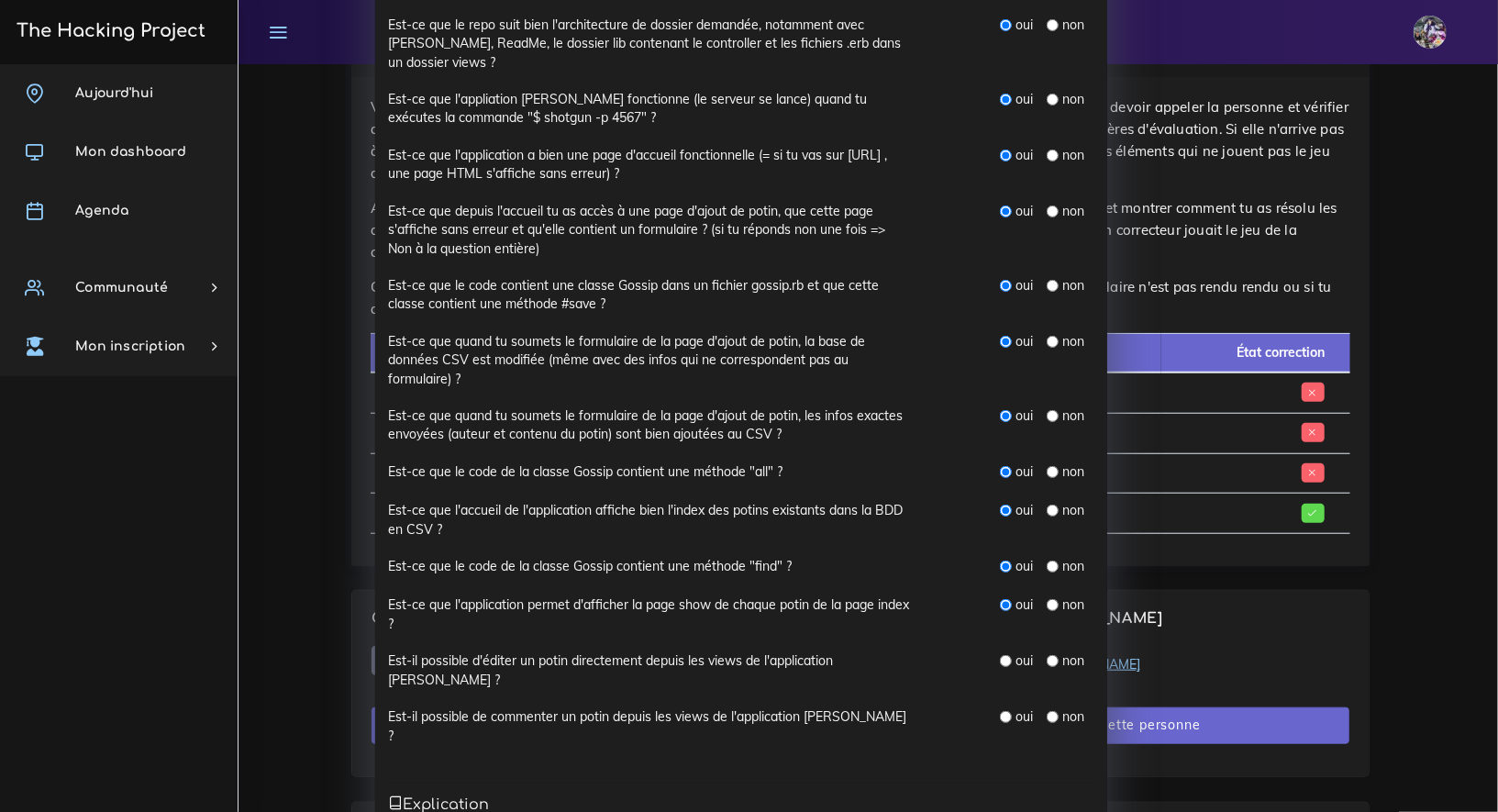
click at [1051, 662] on div "non" at bounding box center [1065, 660] width 37 height 18
click at [1048, 661] on input "radio" at bounding box center [1052, 661] width 11 height 11
radio input "true"
click at [1047, 707] on div "non" at bounding box center [1065, 715] width 37 height 18
click at [1047, 711] on input "radio" at bounding box center [1052, 716] width 11 height 11
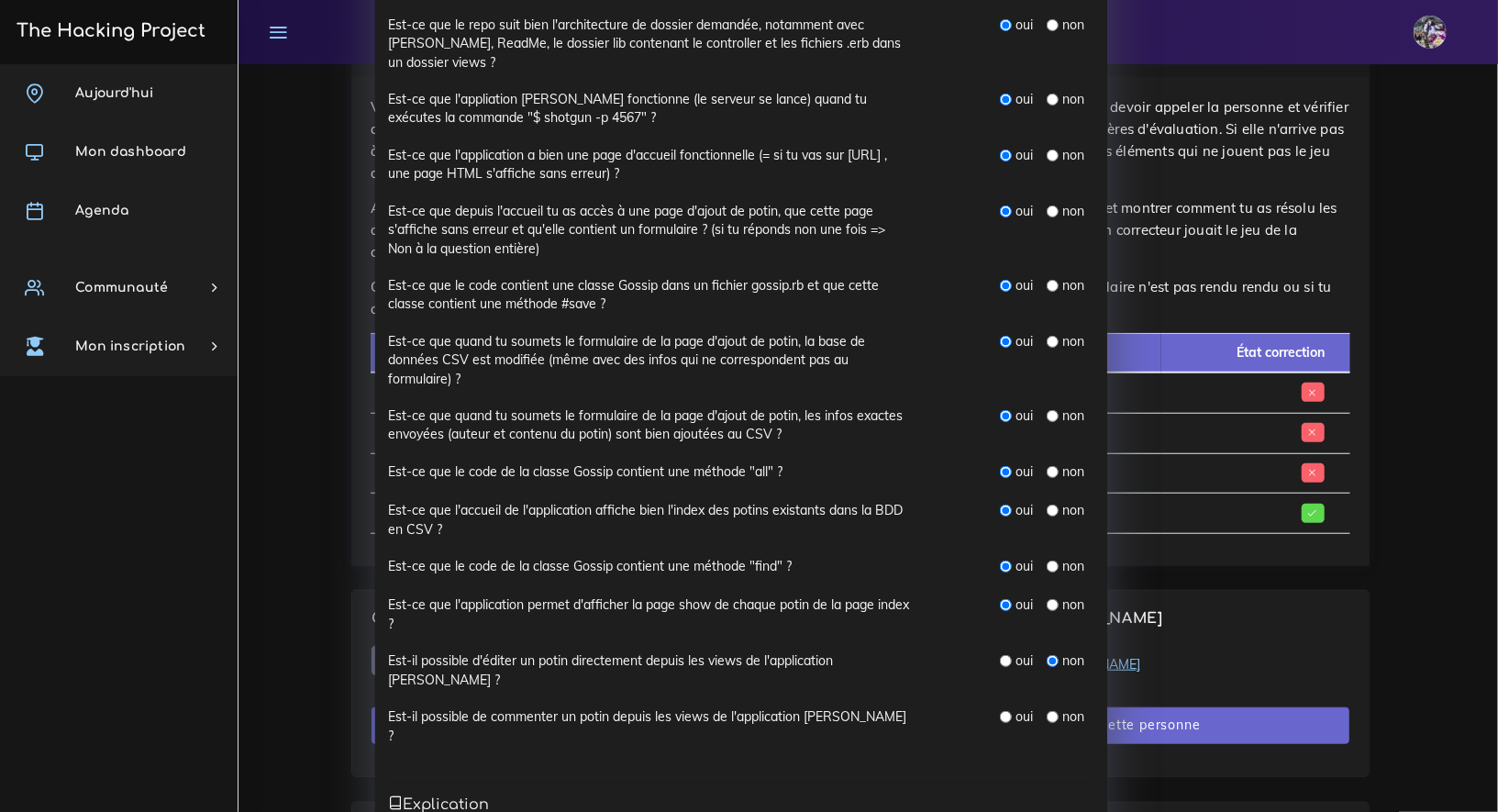
radio input "true"
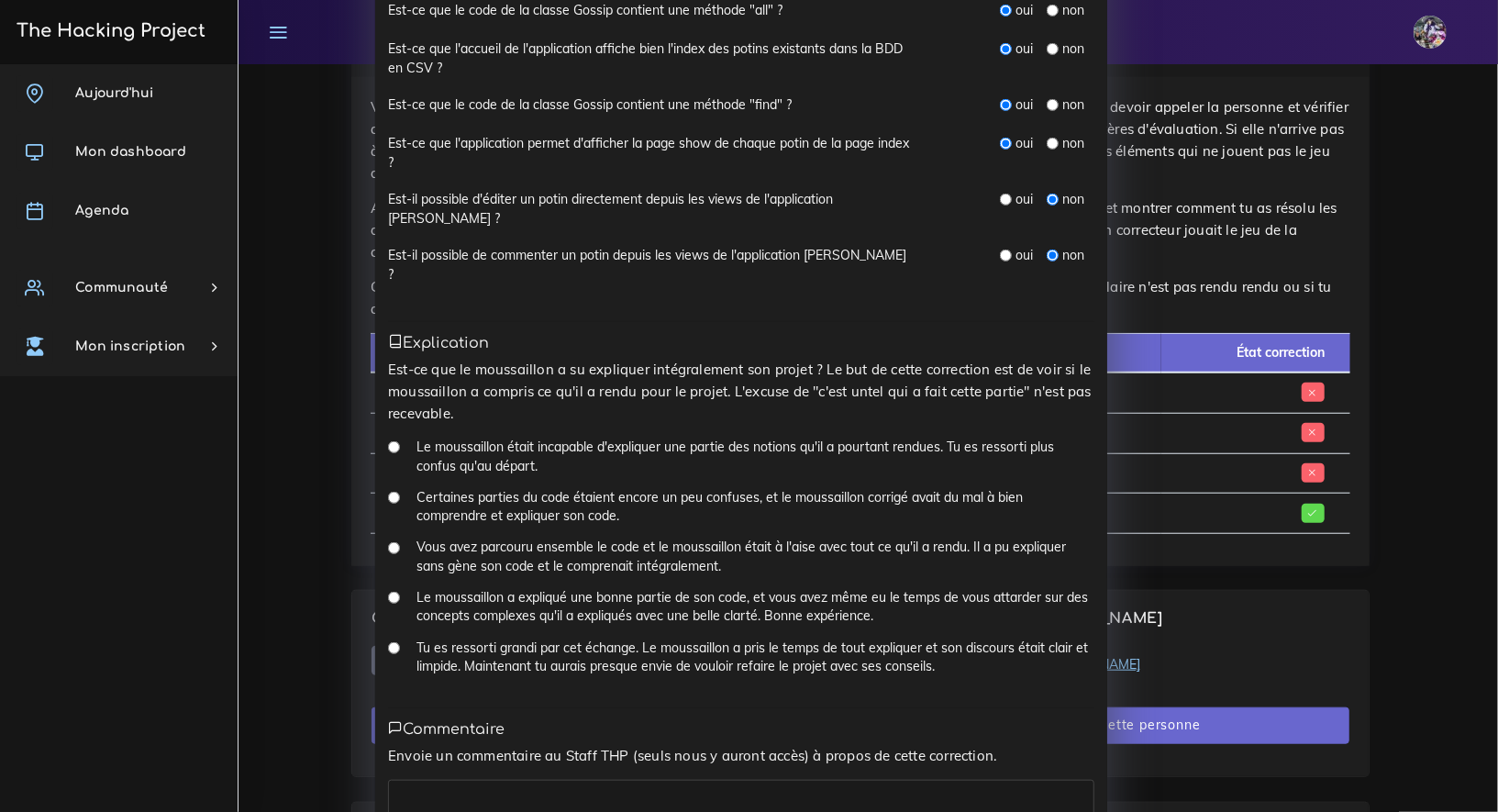
scroll to position [897, 0]
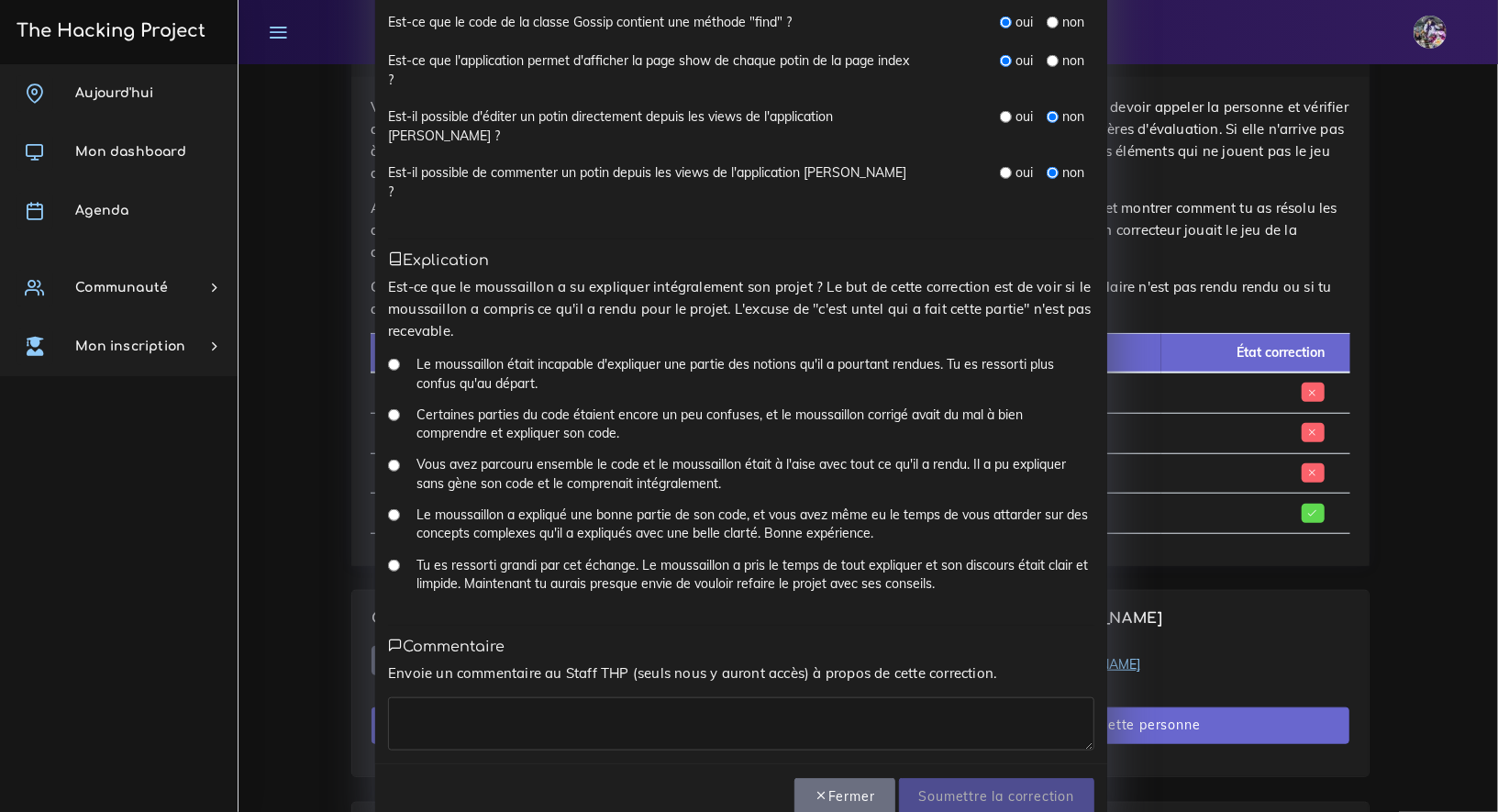
click at [388, 556] on div "Tu es ressorti grandi par cet échange. Le moussaillon a pris le temps de tout e…" at bounding box center [741, 581] width 706 height 51
click at [388, 509] on input "Le moussaillon a expliqué une bonne partie de son code, et vous avez même eu le…" at bounding box center [394, 515] width 11 height 11
radio input "true"
click at [388, 509] on input "Le moussaillon a expliqué une bonne partie de son code, et vous avez même eu le…" at bounding box center [394, 515] width 11 height 11
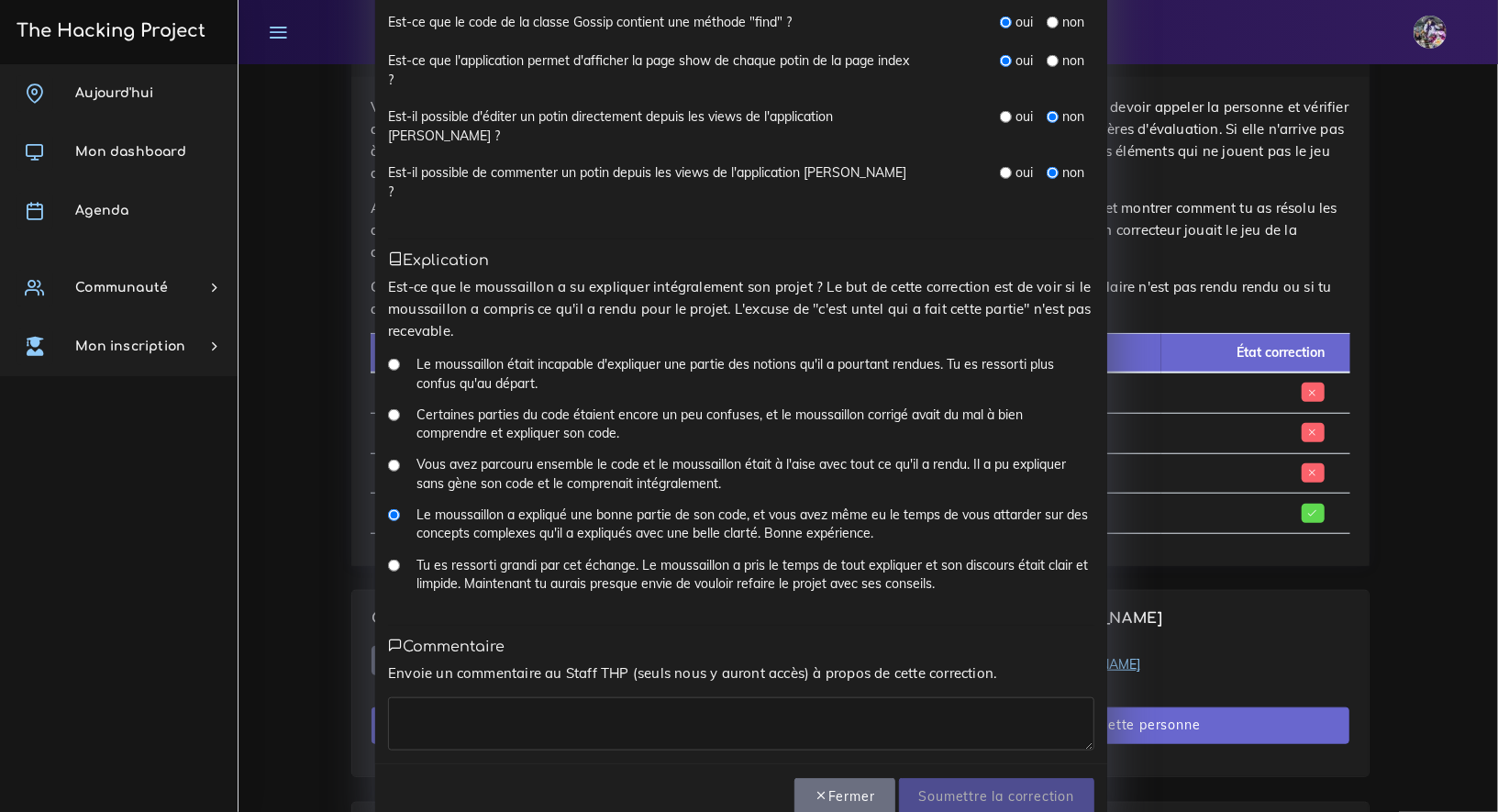
click at [499, 707] on textarea at bounding box center [741, 724] width 706 height 54
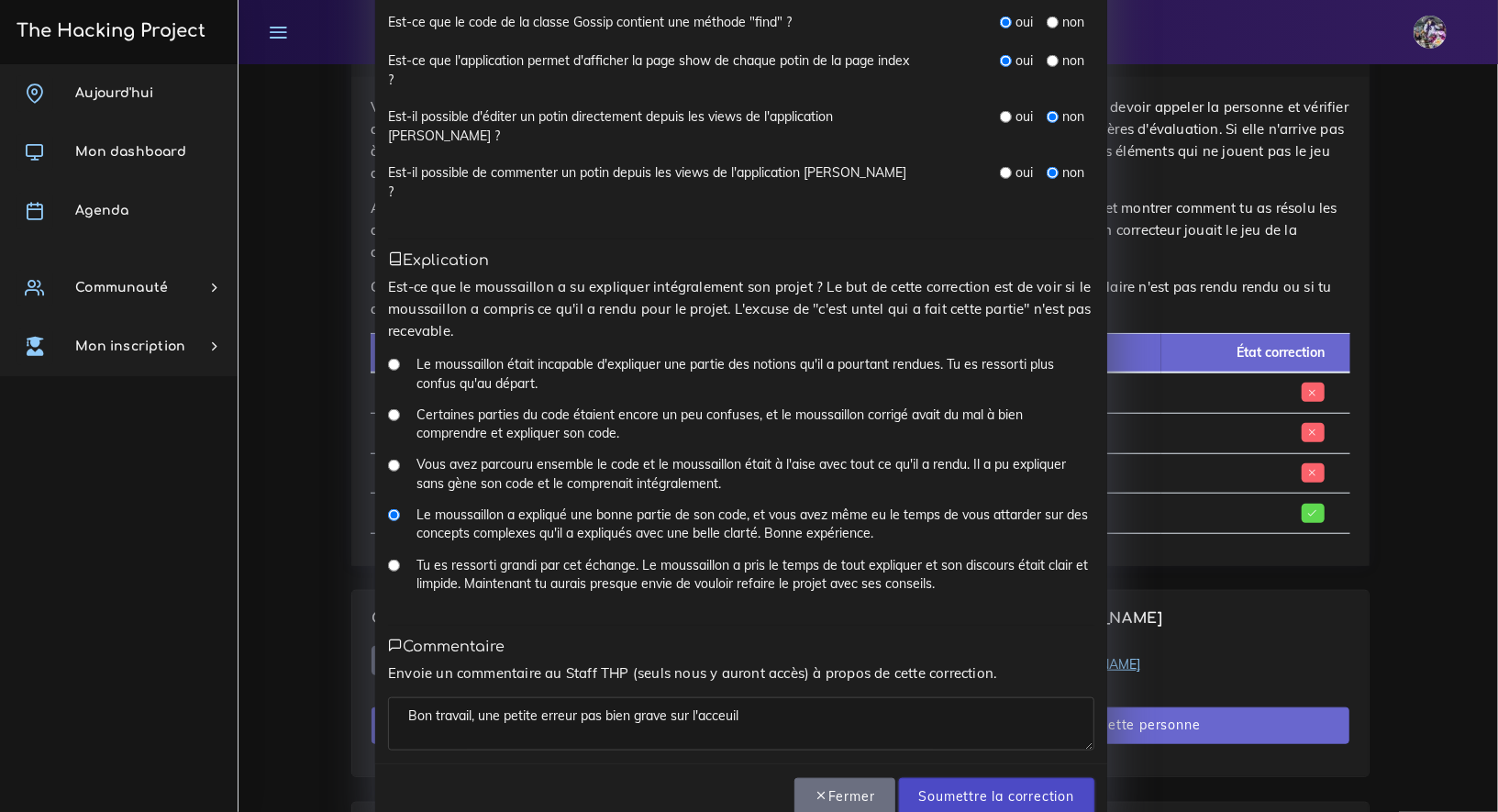
type textarea "Bon travail, une petite erreur pas bien grave sur l'acceuil"
click at [1023, 778] on input "Soumettre la correction" at bounding box center [997, 796] width 195 height 37
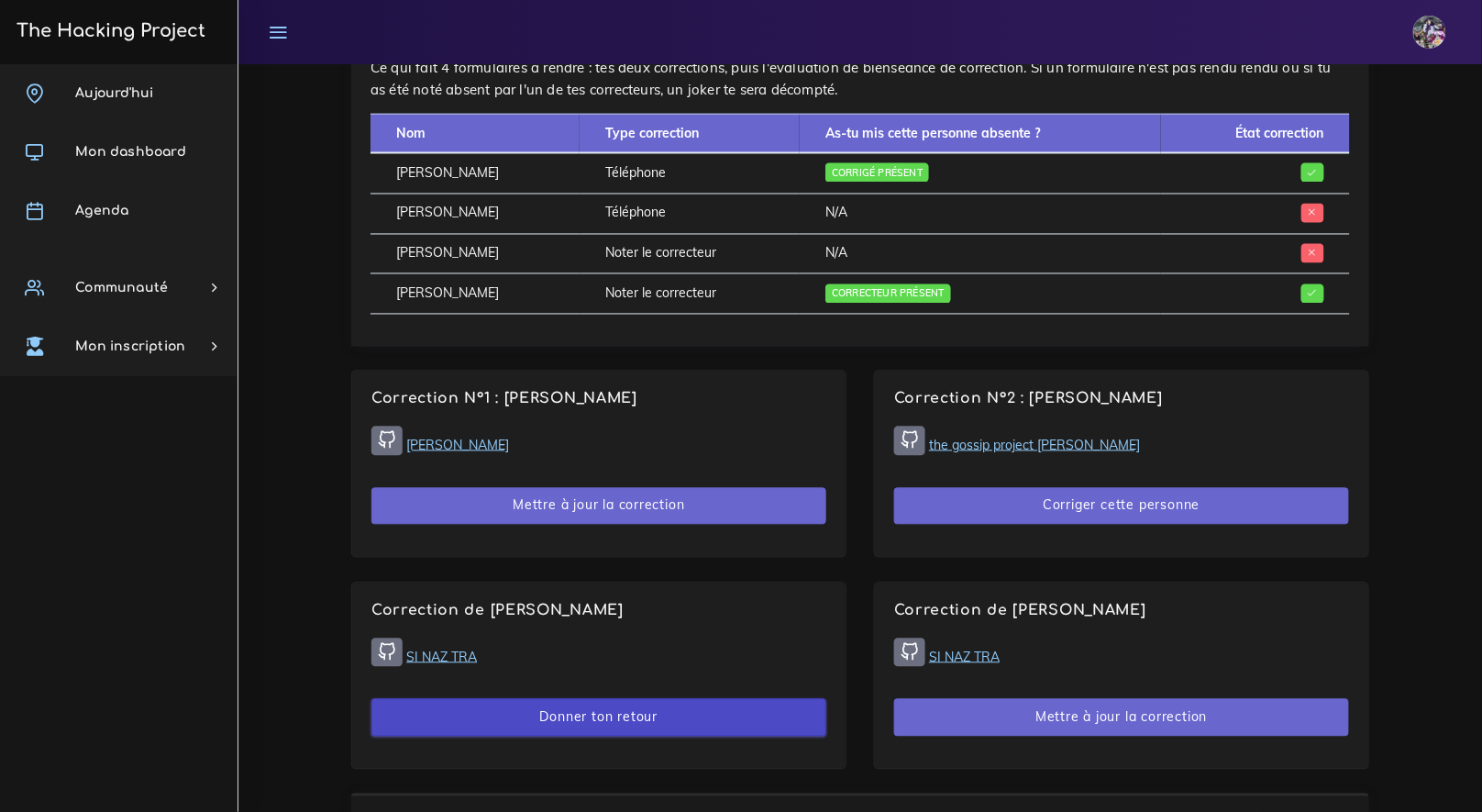
scroll to position [1133, 0]
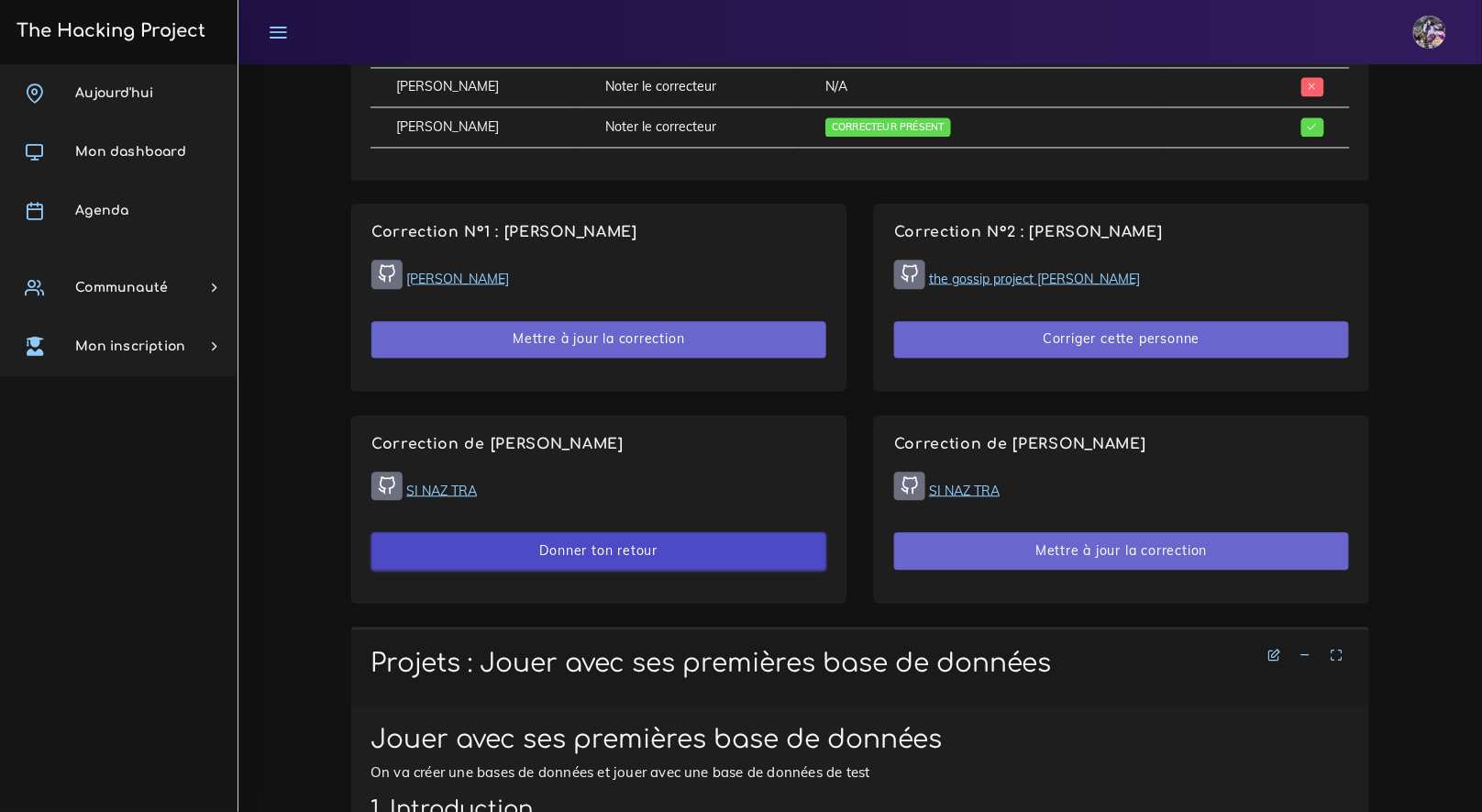
click at [601, 547] on button "Donner ton retour" at bounding box center [599, 550] width 455 height 37
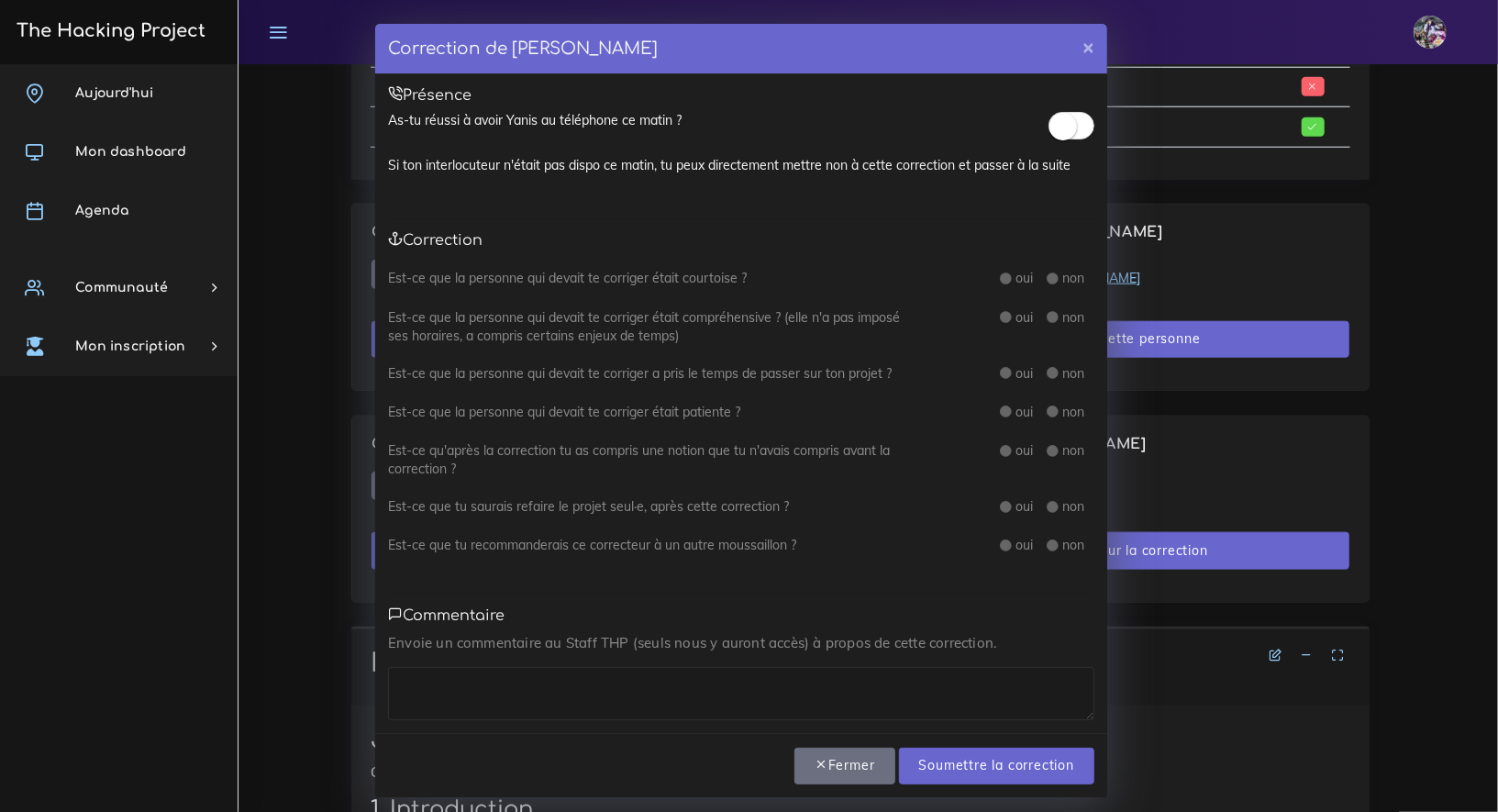
click at [1074, 109] on div "Présence As-tu réussi à avoir Yanis au téléphone ce matin ? Si ton interlocuteu…" at bounding box center [740, 403] width 732 height 657
click at [1058, 132] on small at bounding box center [1063, 126] width 28 height 28
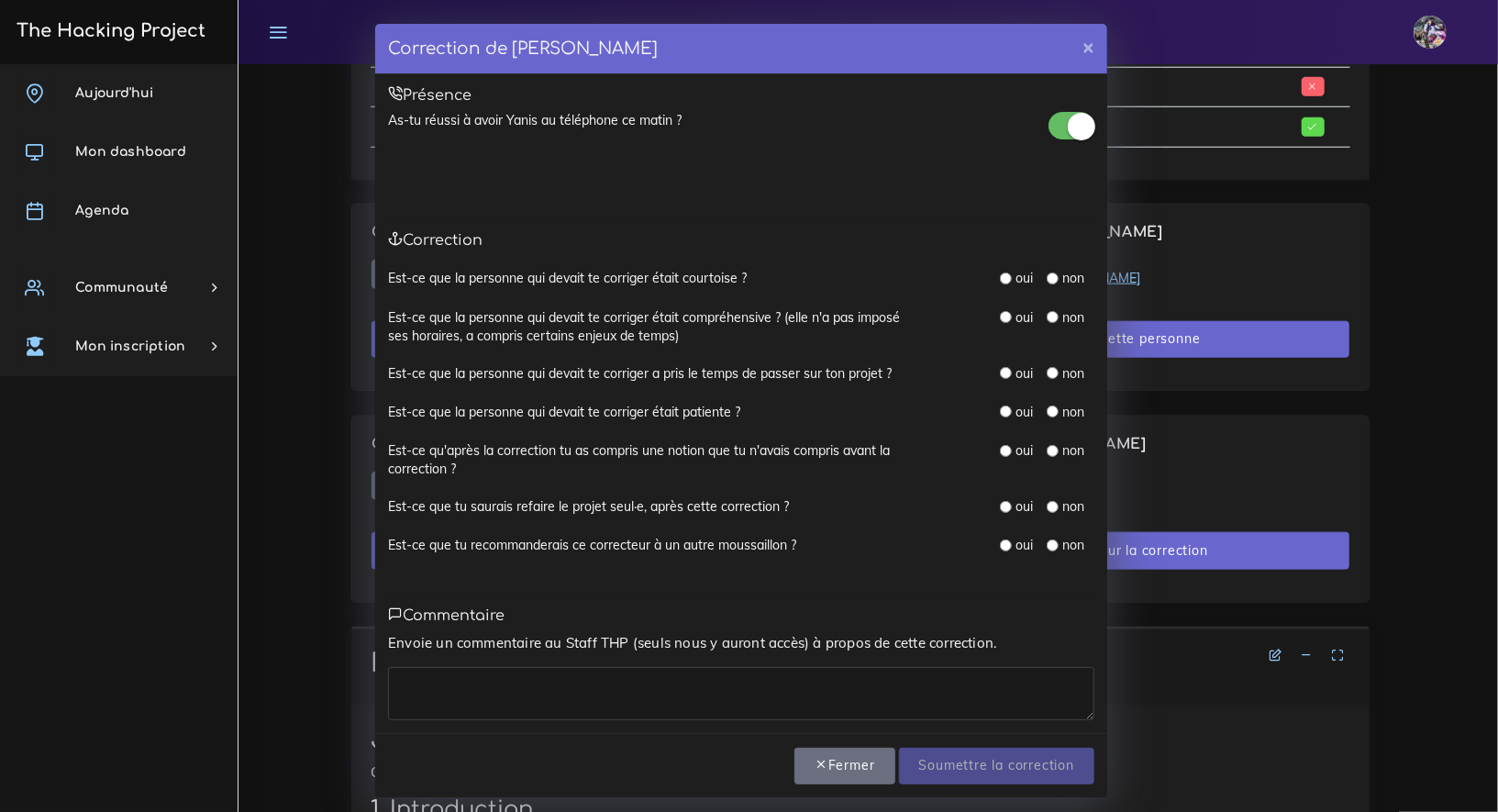
click at [1016, 269] on label "oui" at bounding box center [1024, 277] width 17 height 18
click at [1001, 274] on input "radio" at bounding box center [1005, 278] width 11 height 11
radio input "true"
click at [1003, 311] on input "radio" at bounding box center [1005, 317] width 11 height 11
radio input "true"
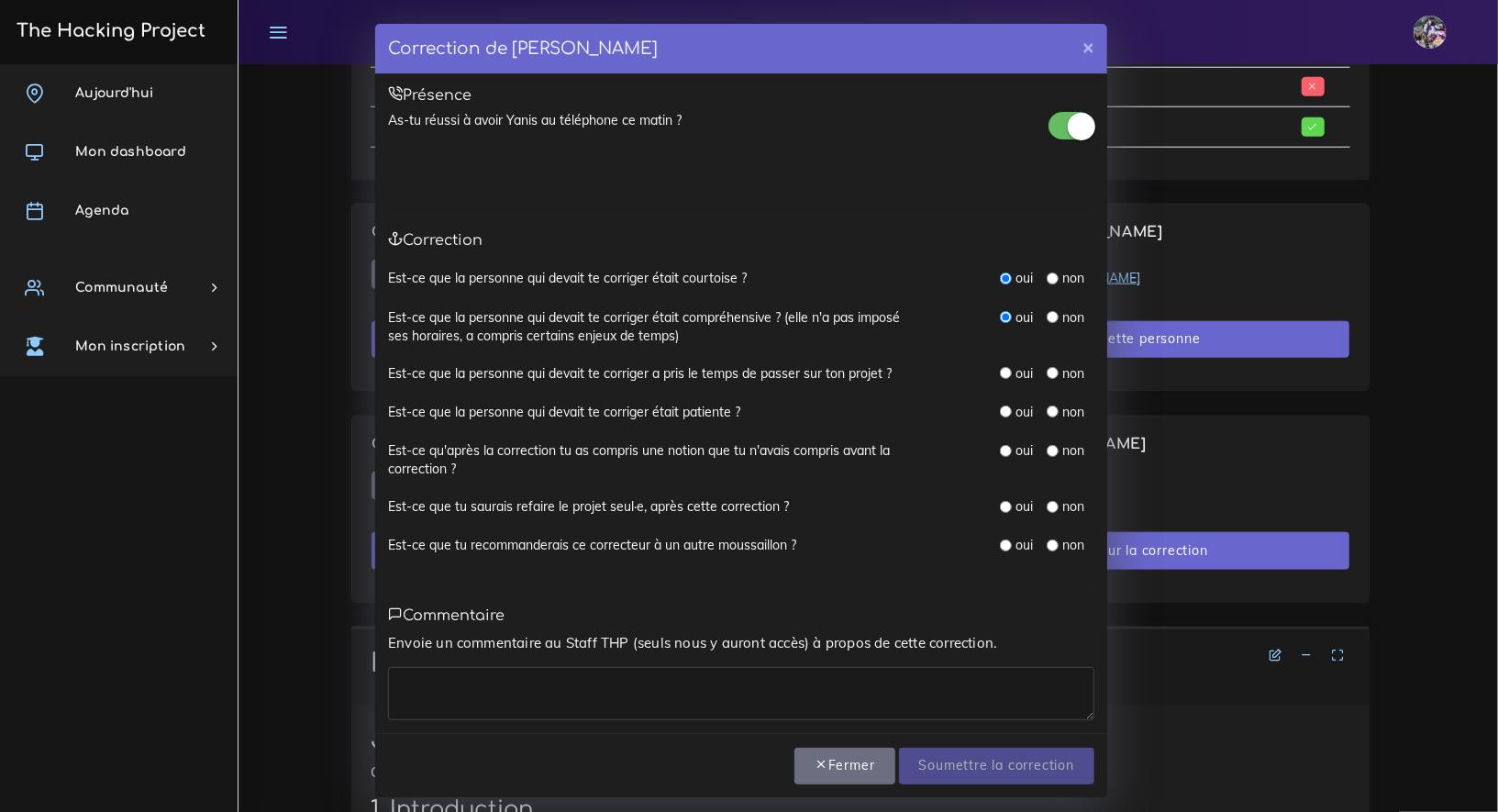
click at [1007, 367] on div "oui" at bounding box center [1016, 373] width 33 height 18
click at [1000, 374] on input "radio" at bounding box center [1005, 373] width 11 height 11
radio input "true"
click at [1000, 411] on input "radio" at bounding box center [1005, 411] width 11 height 11
radio input "true"
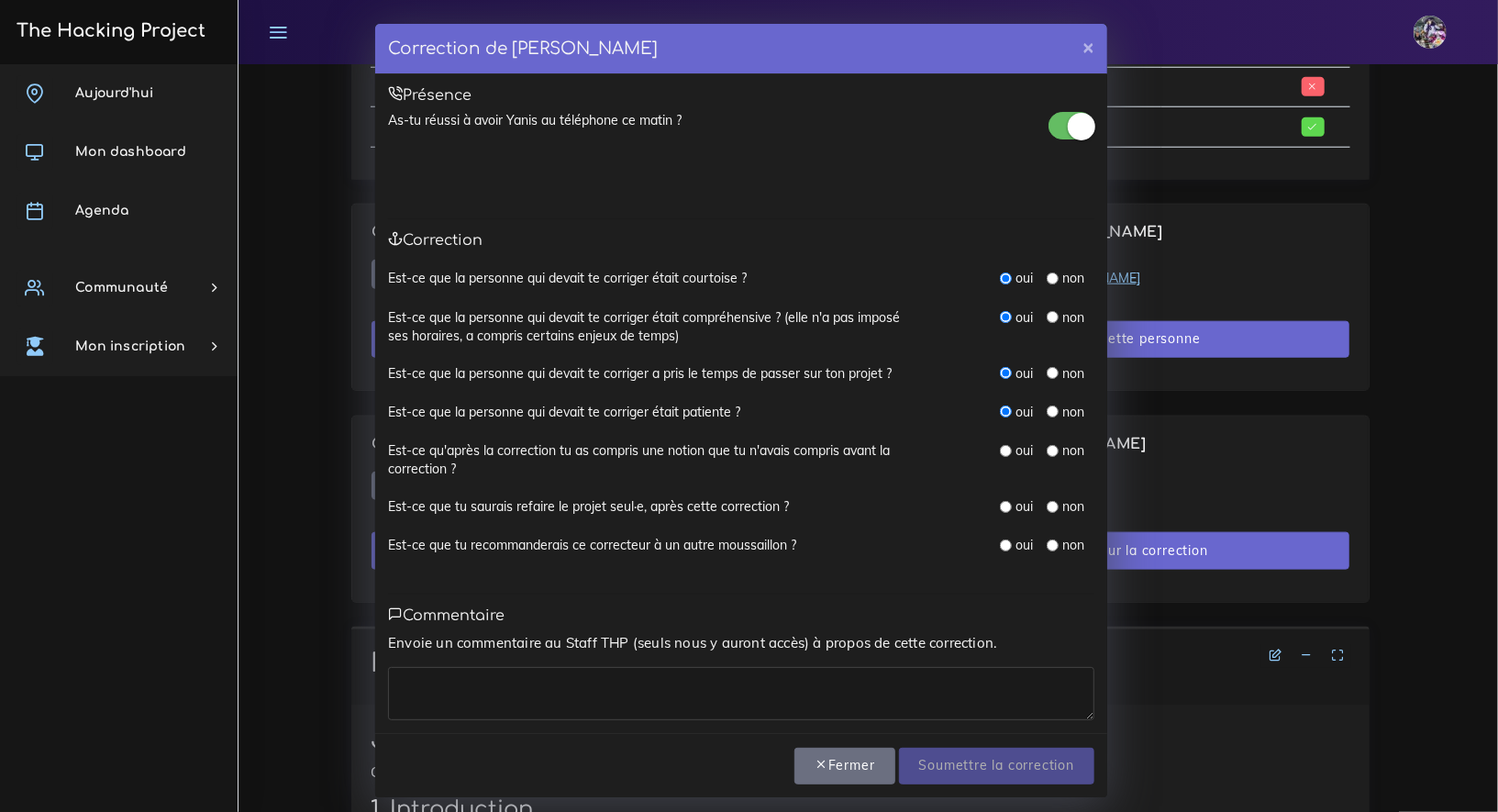
click at [1000, 445] on input "radio" at bounding box center [1005, 450] width 11 height 11
radio input "true"
click at [1000, 503] on input "radio" at bounding box center [1005, 507] width 11 height 11
radio input "true"
click at [1001, 543] on input "radio" at bounding box center [1005, 545] width 11 height 11
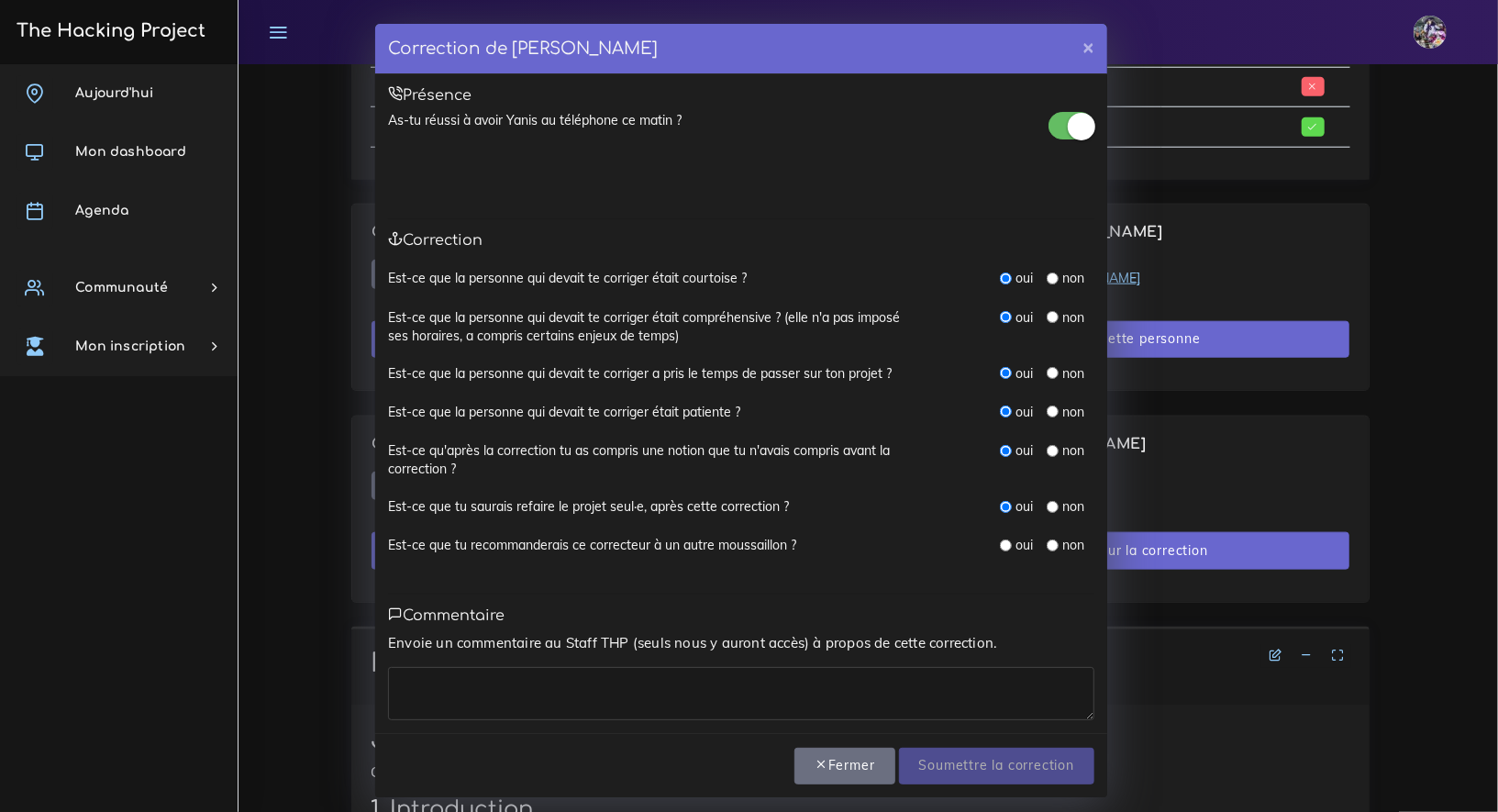
radio input "true"
click at [538, 694] on textarea at bounding box center [741, 693] width 706 height 54
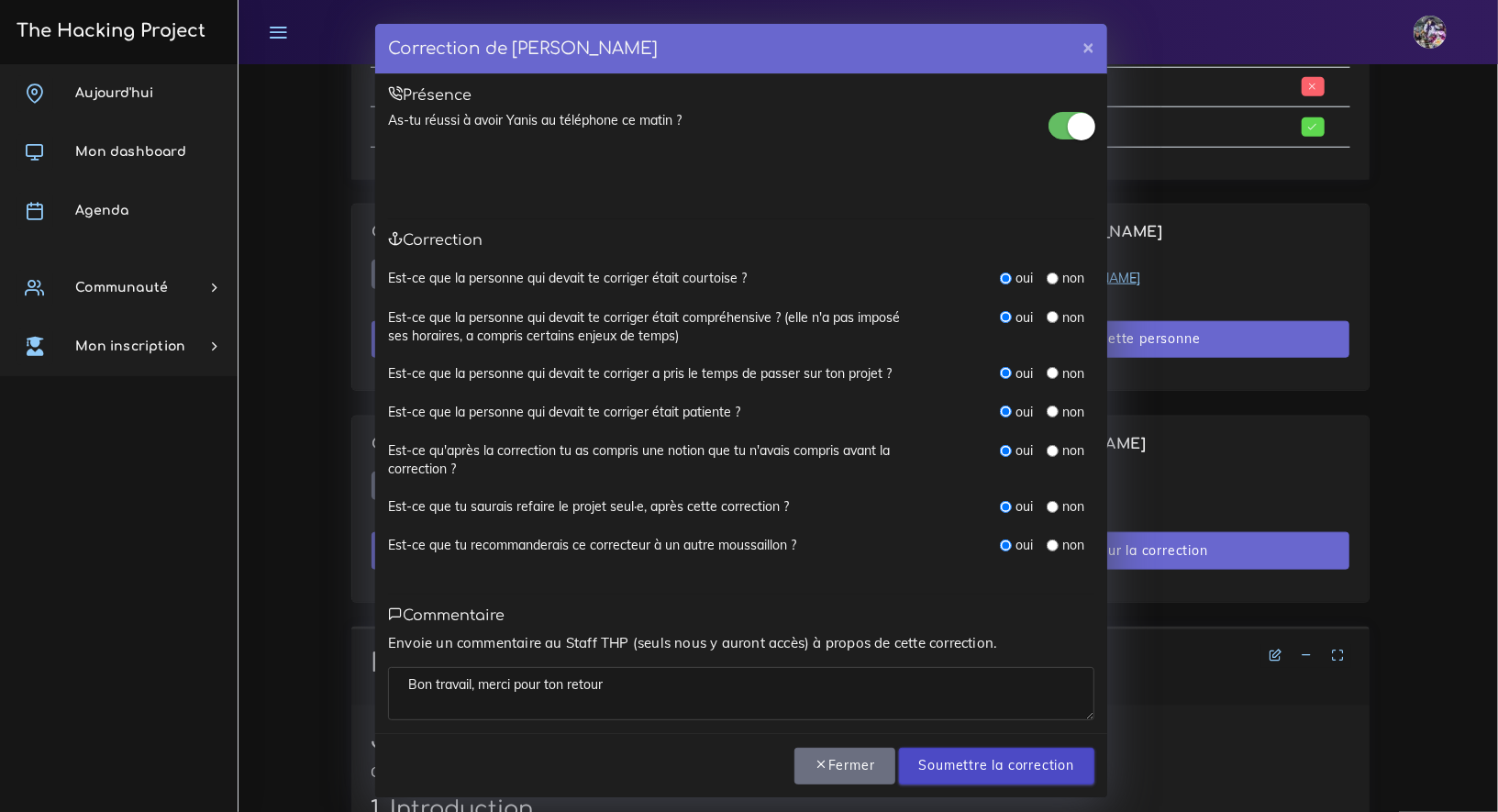
type textarea "Bon travail, merci pour ton retour"
click at [1004, 772] on input "Soumettre la correction" at bounding box center [997, 765] width 195 height 37
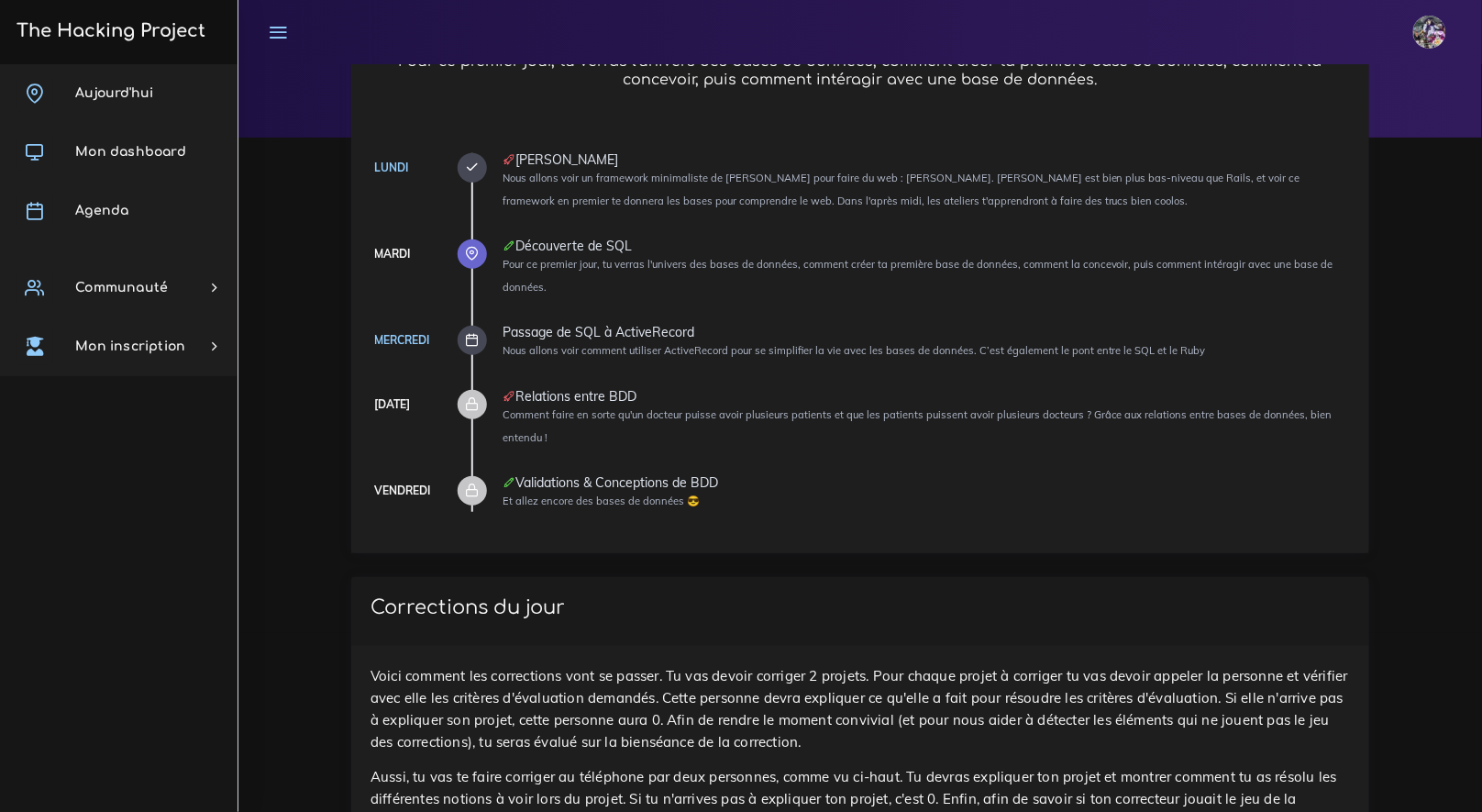
scroll to position [179, 0]
click at [159, 117] on link "Aujourd'hui" at bounding box center [119, 93] width 237 height 58
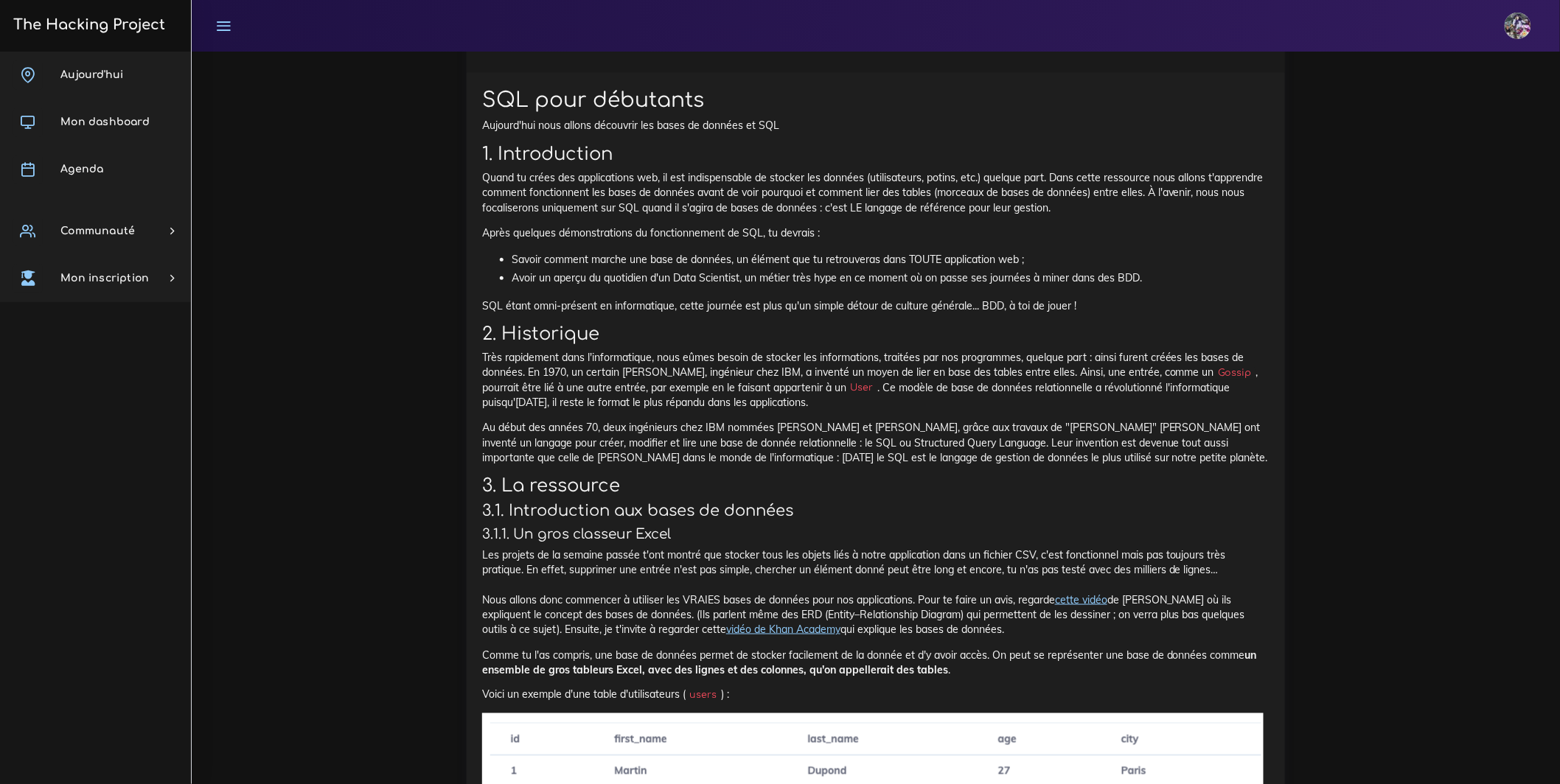
scroll to position [2836, 0]
